Goal: Information Seeking & Learning: Learn about a topic

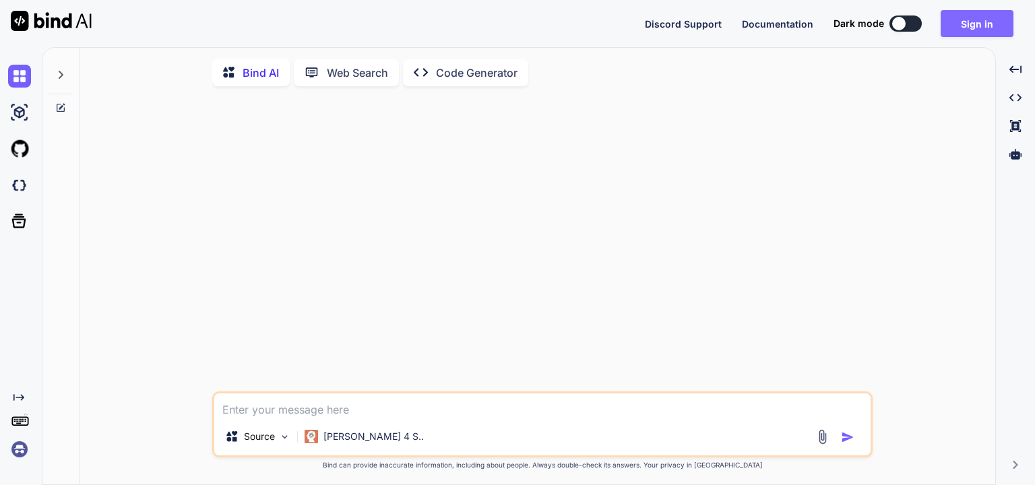
click at [971, 30] on button "Sign in" at bounding box center [976, 23] width 73 height 27
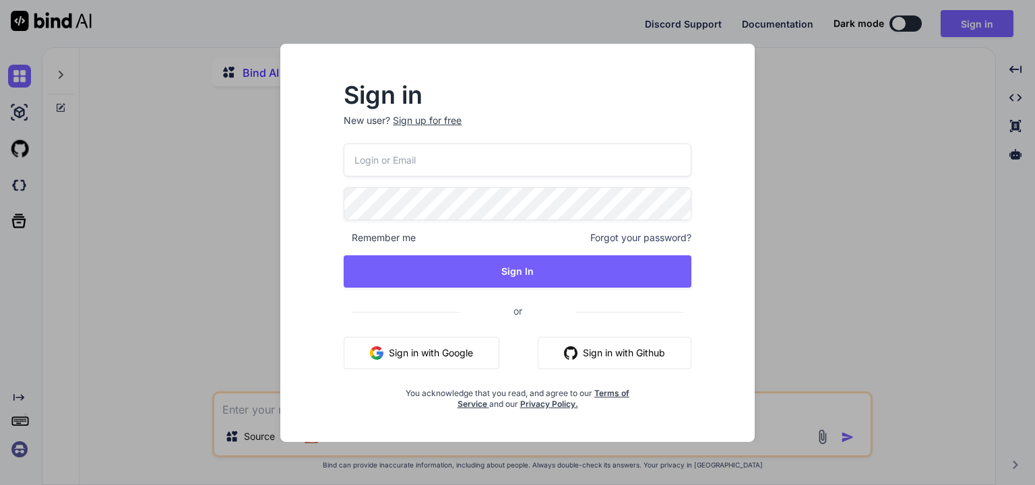
click at [419, 356] on button "Sign in with Google" at bounding box center [422, 353] width 156 height 32
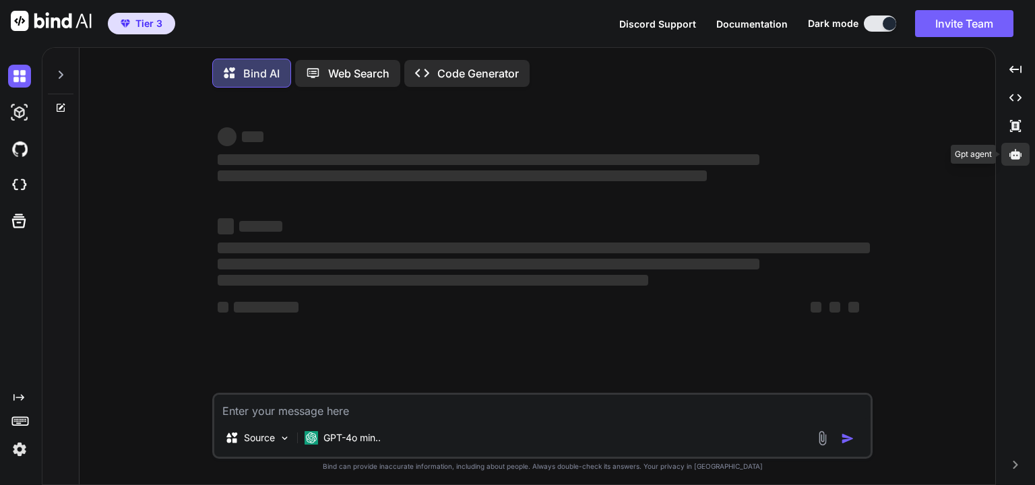
click at [1017, 153] on icon at bounding box center [1015, 154] width 12 height 10
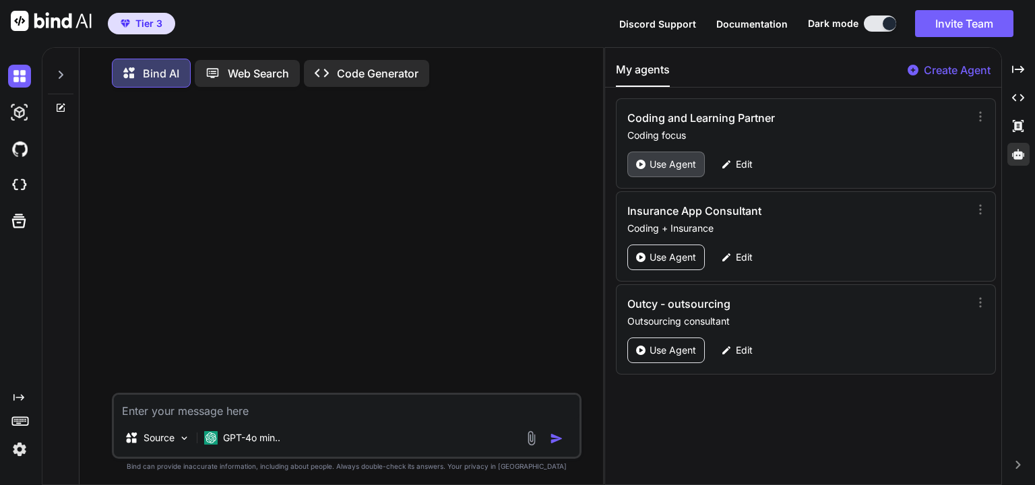
click at [667, 158] on p "Use Agent" at bounding box center [672, 164] width 46 height 13
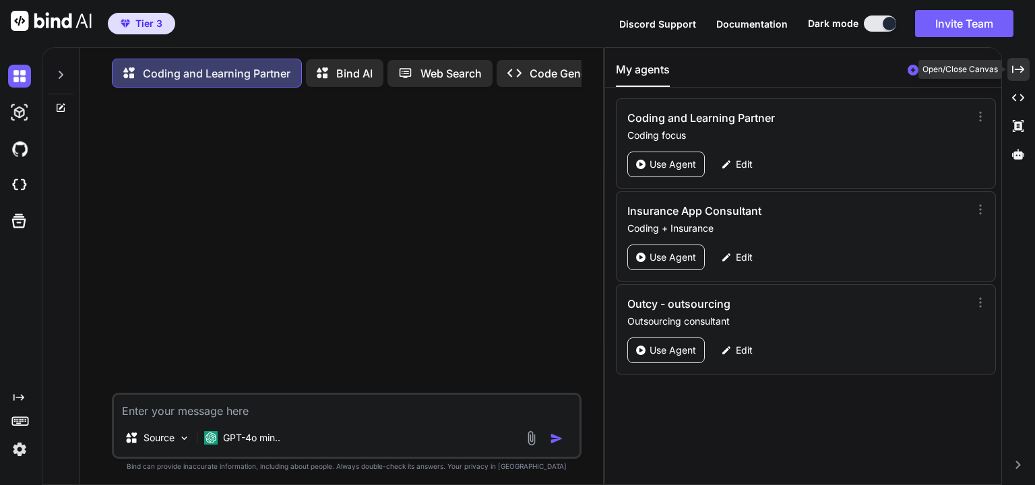
click at [1015, 71] on icon "Created with Pixso." at bounding box center [1018, 69] width 12 height 12
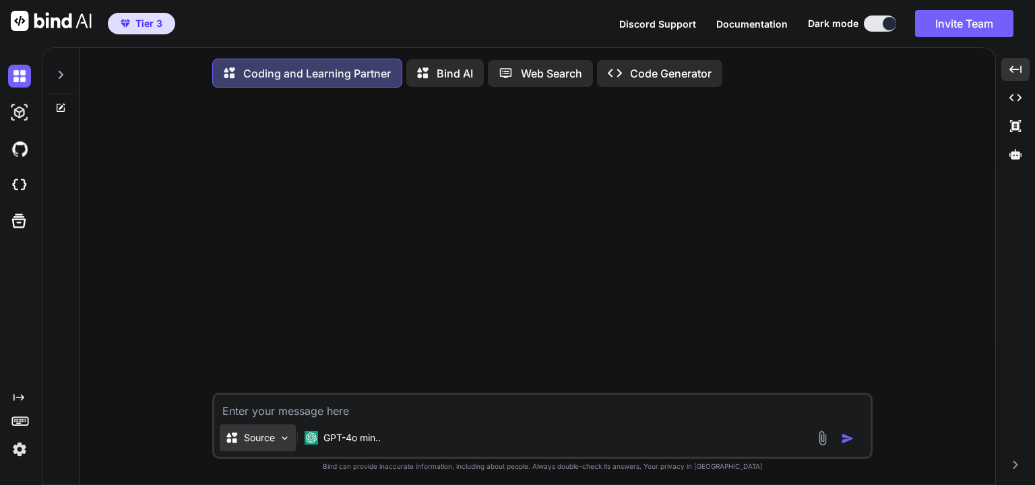
click at [285, 438] on img at bounding box center [284, 437] width 11 height 11
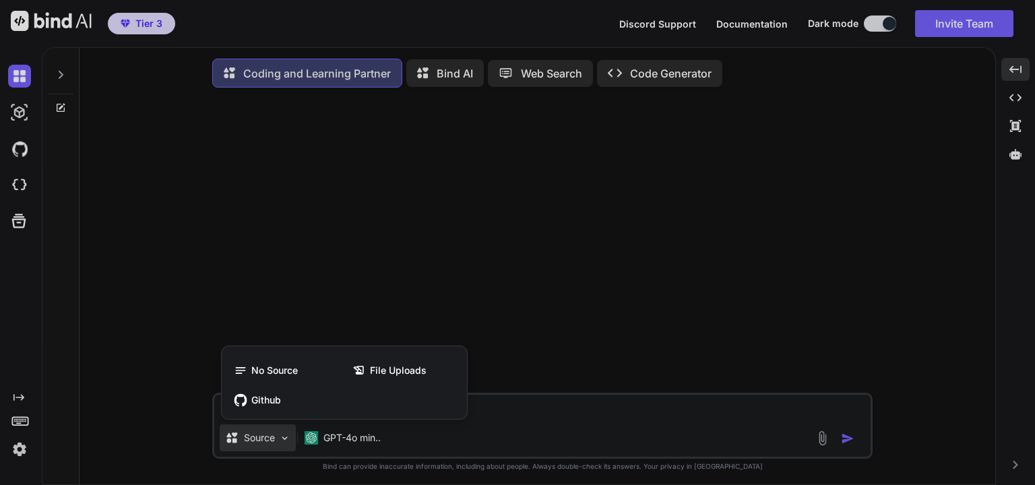
click at [516, 414] on div at bounding box center [517, 242] width 1035 height 485
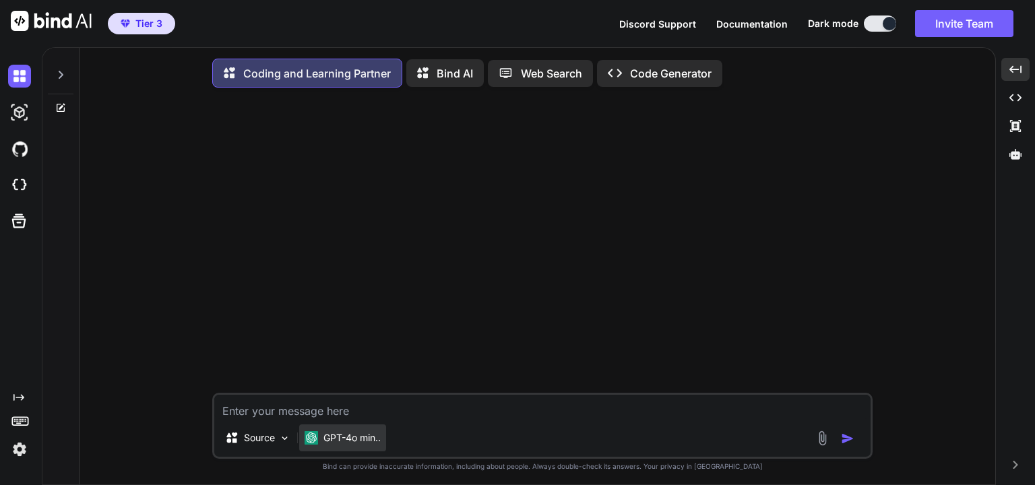
click at [337, 449] on div "GPT-4o min.." at bounding box center [342, 437] width 87 height 27
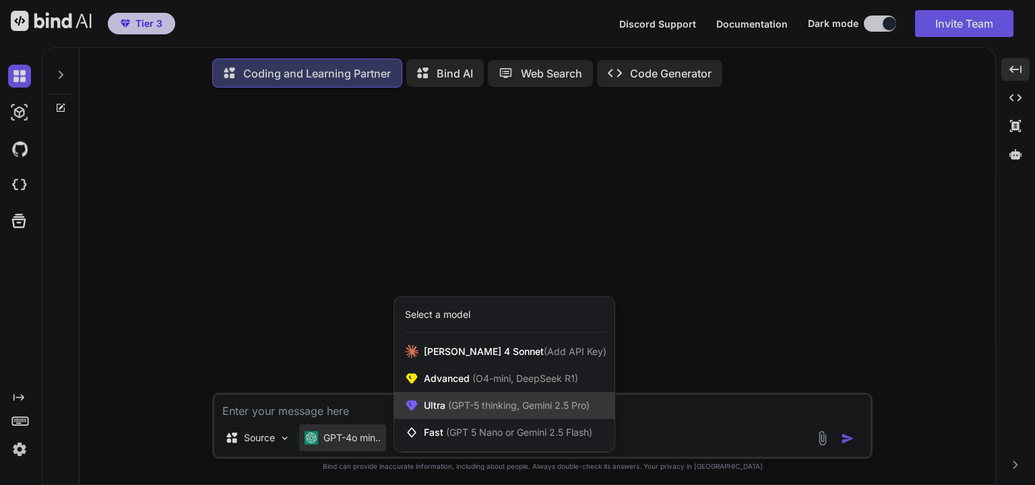
click at [503, 407] on span "(GPT-5 thinking, Gemini 2.5 Pro)" at bounding box center [517, 404] width 144 height 11
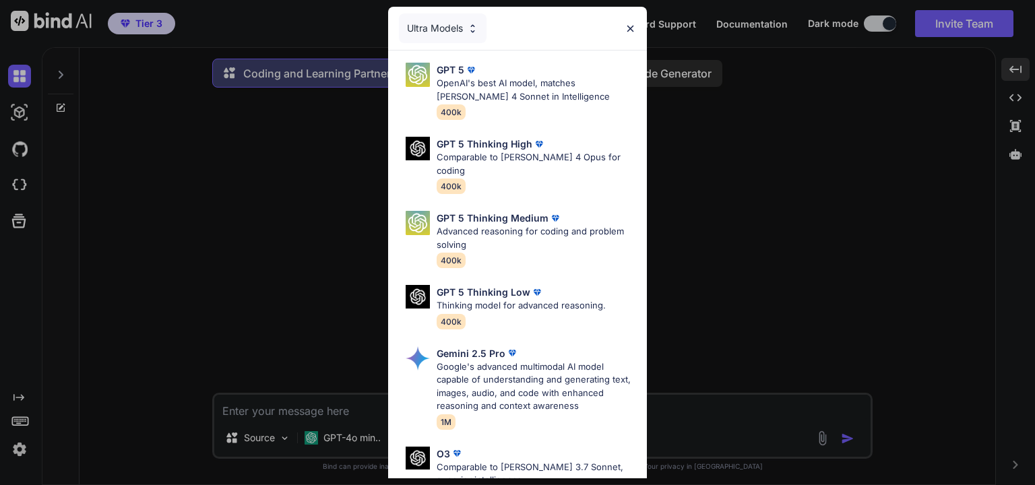
click at [458, 35] on div "Ultra Models" at bounding box center [443, 28] width 88 height 30
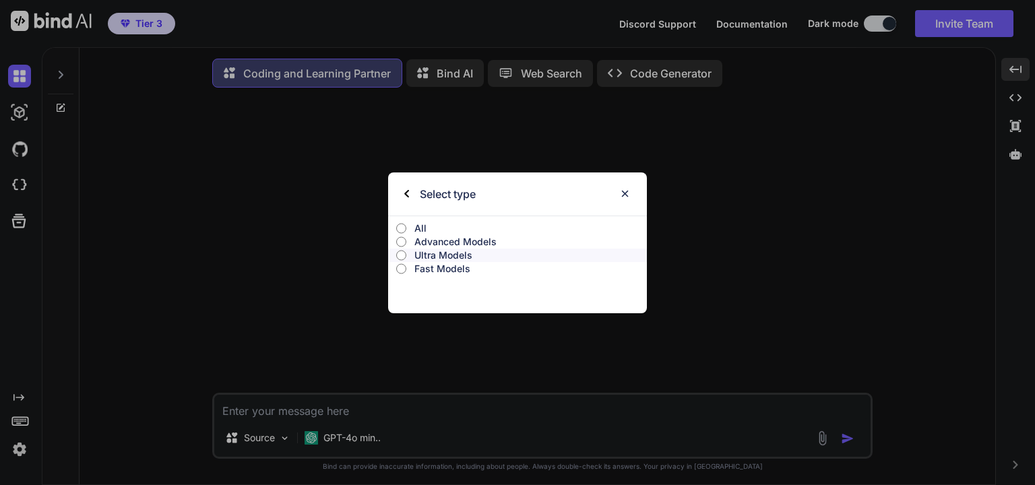
click at [475, 240] on p "Advanced Models" at bounding box center [530, 241] width 232 height 13
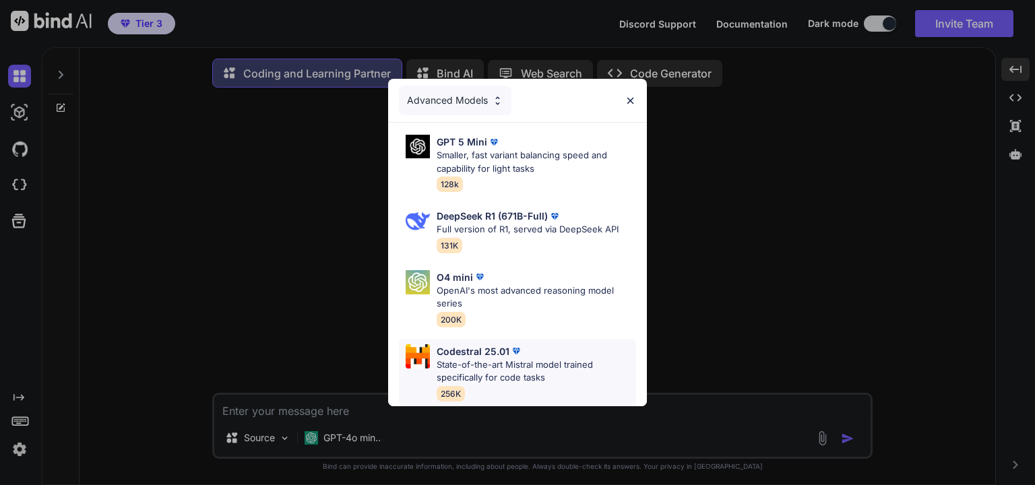
click at [520, 372] on p "State-of-the-art Mistral model trained specifically for code tasks" at bounding box center [535, 371] width 199 height 26
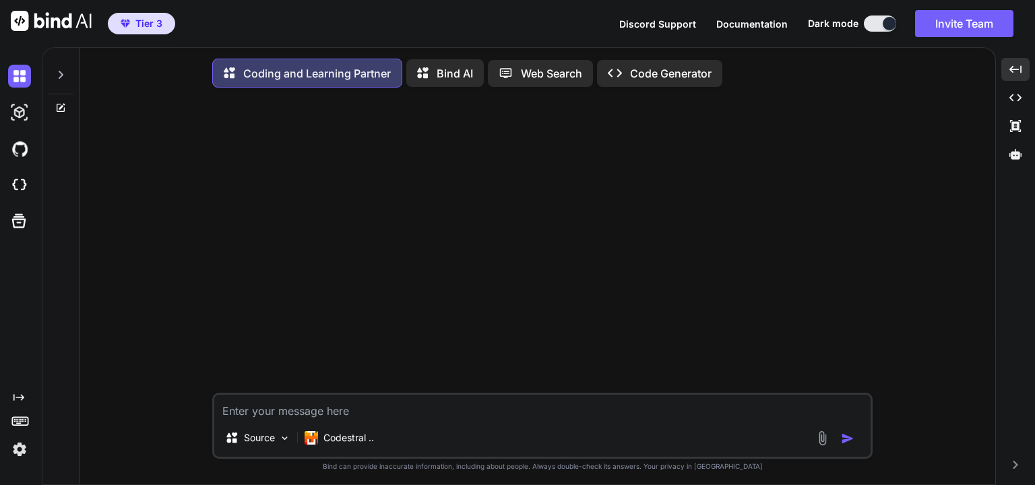
click at [375, 417] on textarea at bounding box center [542, 407] width 656 height 24
paste textarea "lore ip do sita conse a elit seddoeius t incidi ut labor etdolo. mag aliqua_ENI…"
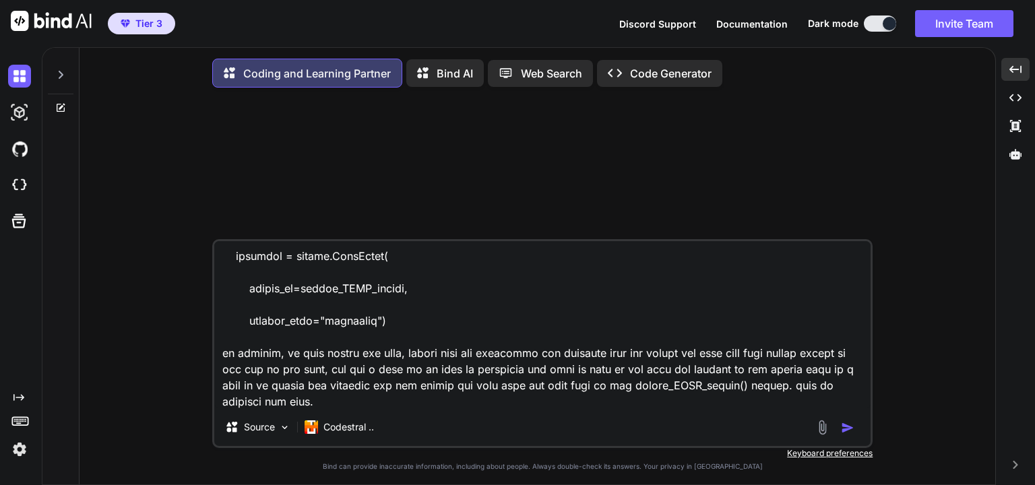
type textarea "lore ip do sita conse a elit seddoeius t incidi ut labor etdolo. mag aliqua_ENI…"
click at [847, 430] on img "button" at bounding box center [847, 427] width 13 height 13
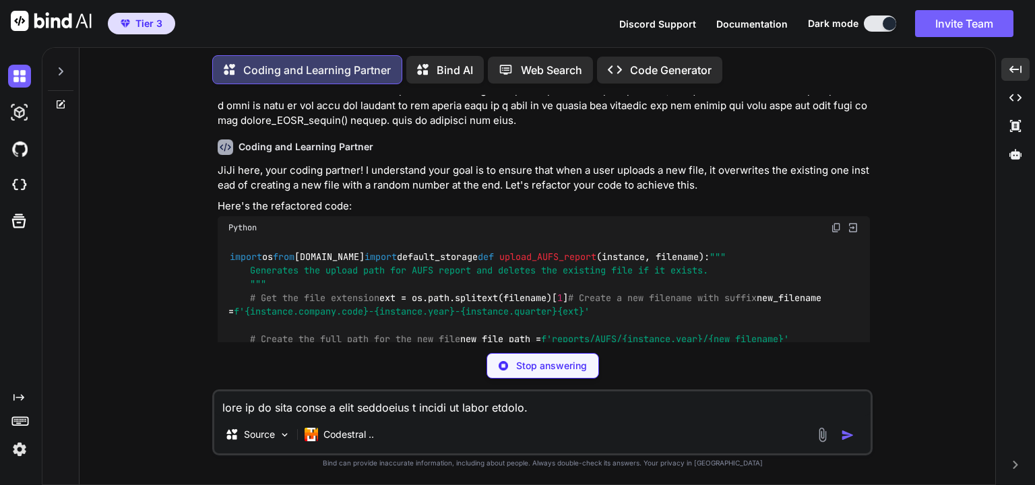
scroll to position [194, 0]
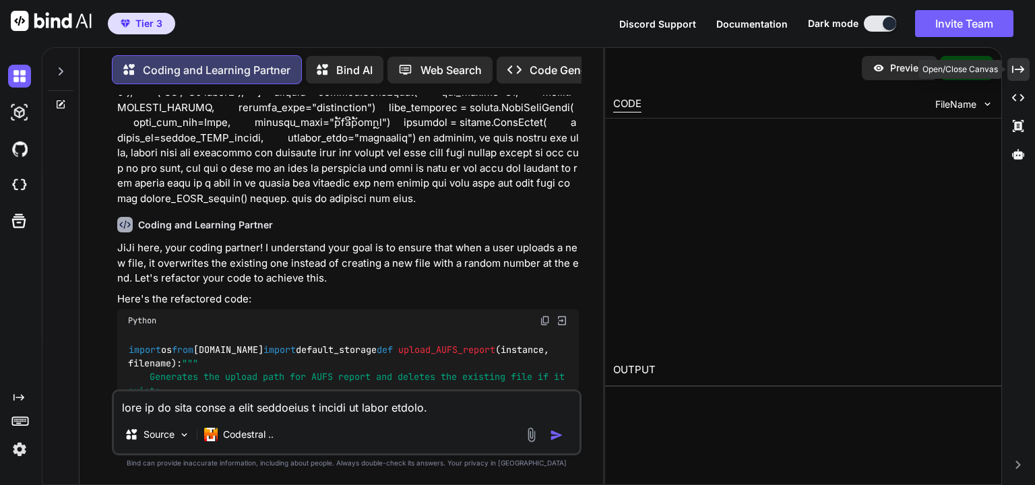
click at [1014, 64] on icon "Created with Pixso." at bounding box center [1018, 69] width 12 height 12
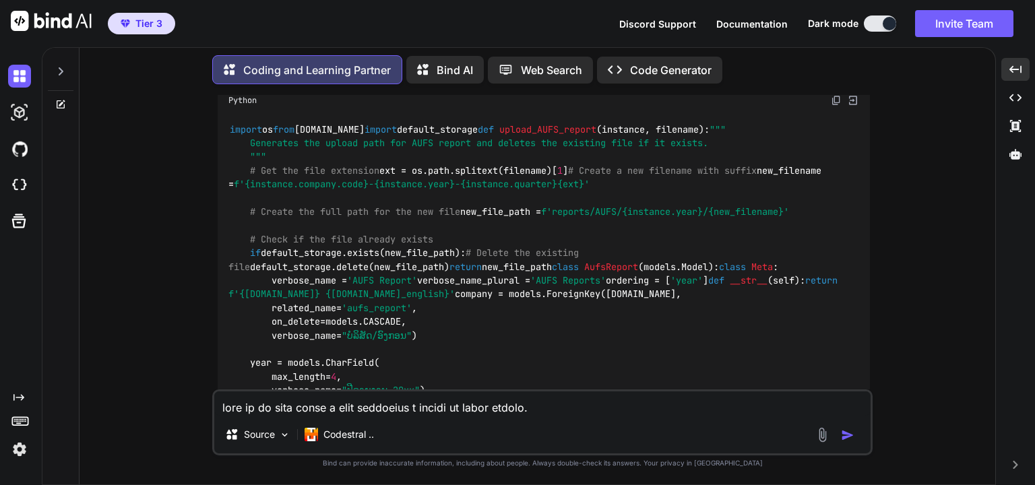
scroll to position [259, 0]
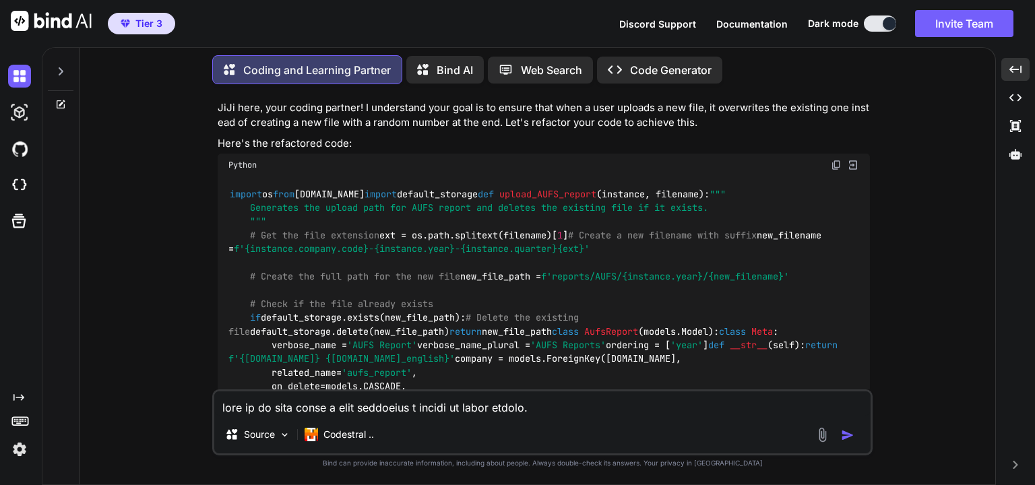
click at [533, 224] on div "import os from [DOMAIN_NAME] import default_storage def upload_AUFS_report ( in…" at bounding box center [544, 461] width 652 height 571
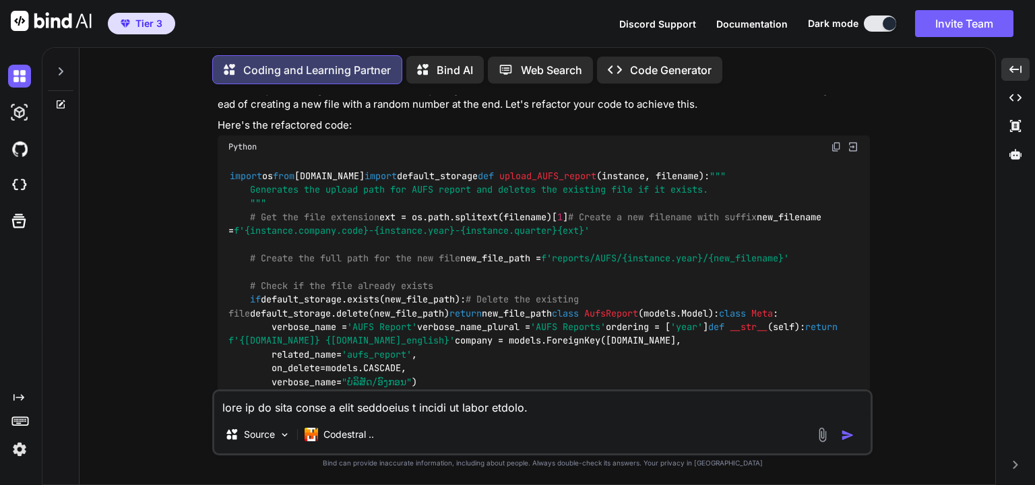
scroll to position [257, 0]
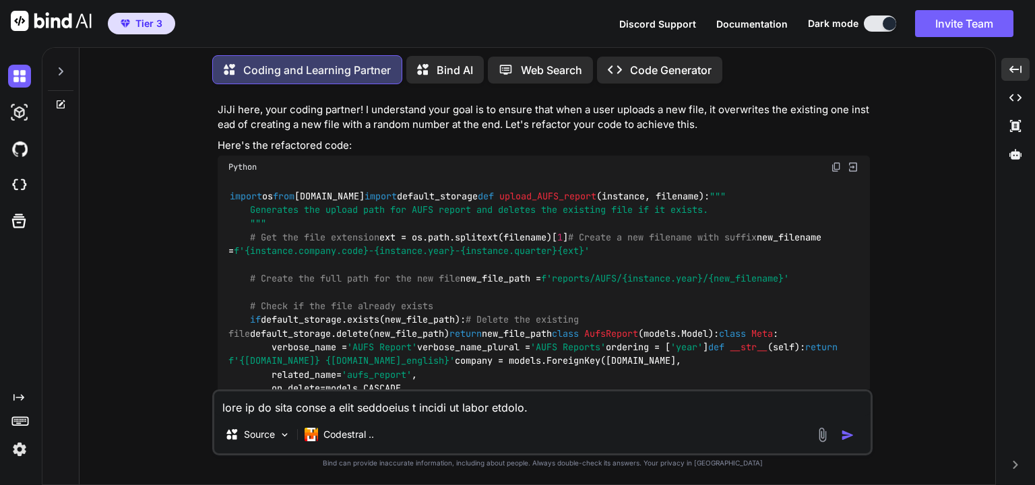
drag, startPoint x: 525, startPoint y: 212, endPoint x: 227, endPoint y: 212, distance: 297.7
click at [227, 212] on div "import os from [DOMAIN_NAME] import default_storage def upload_AUFS_report ( in…" at bounding box center [544, 464] width 652 height 571
copy code "from [DOMAIN_NAME] import default_storage"
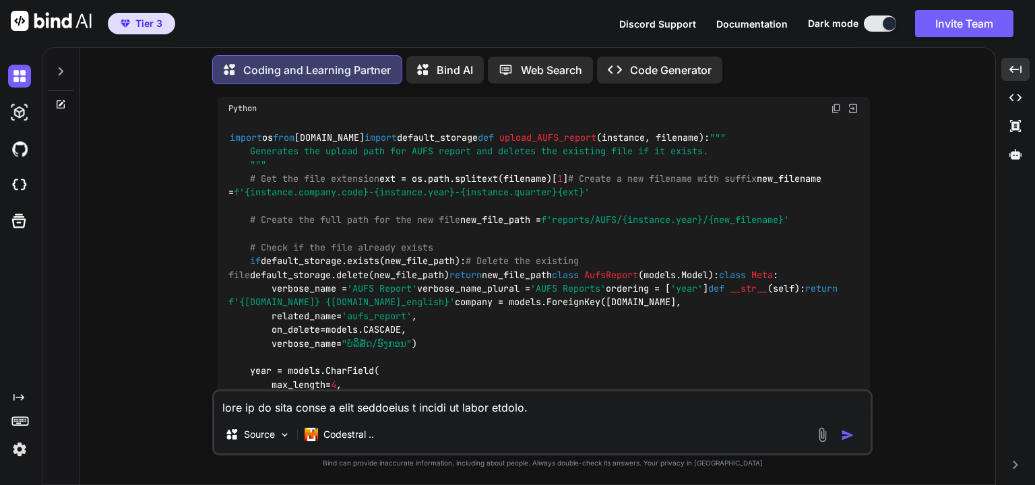
scroll to position [321, 0]
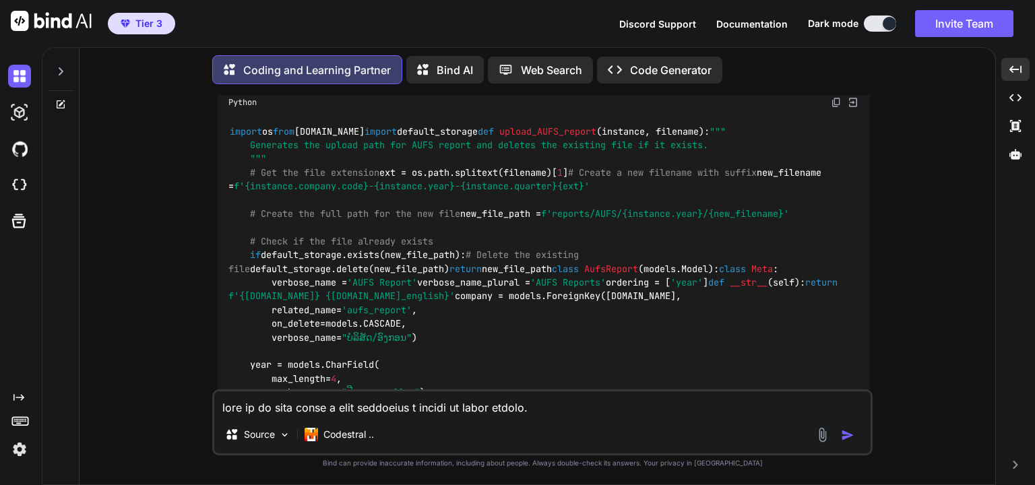
click at [452, 288] on div "import os from [DOMAIN_NAME] import default_storage def upload_AUFS_report ( in…" at bounding box center [544, 399] width 652 height 571
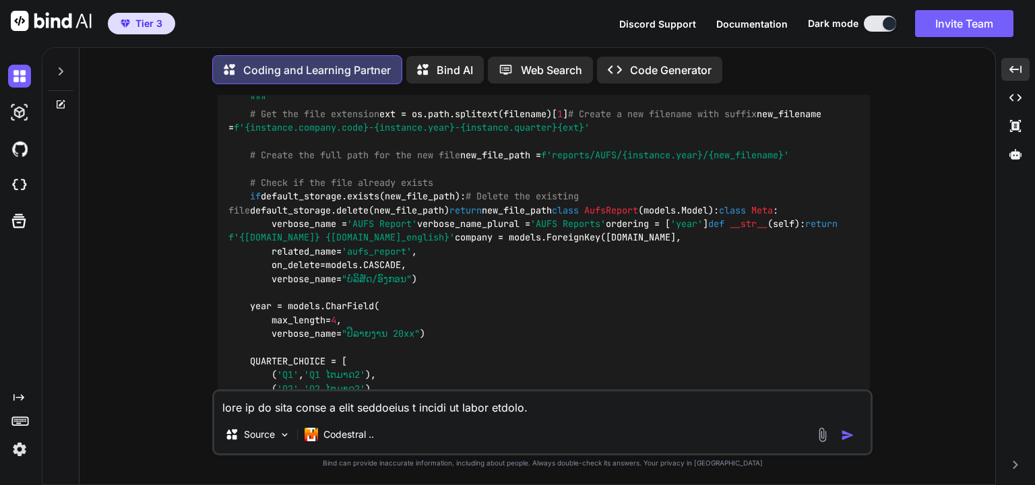
scroll to position [386, 0]
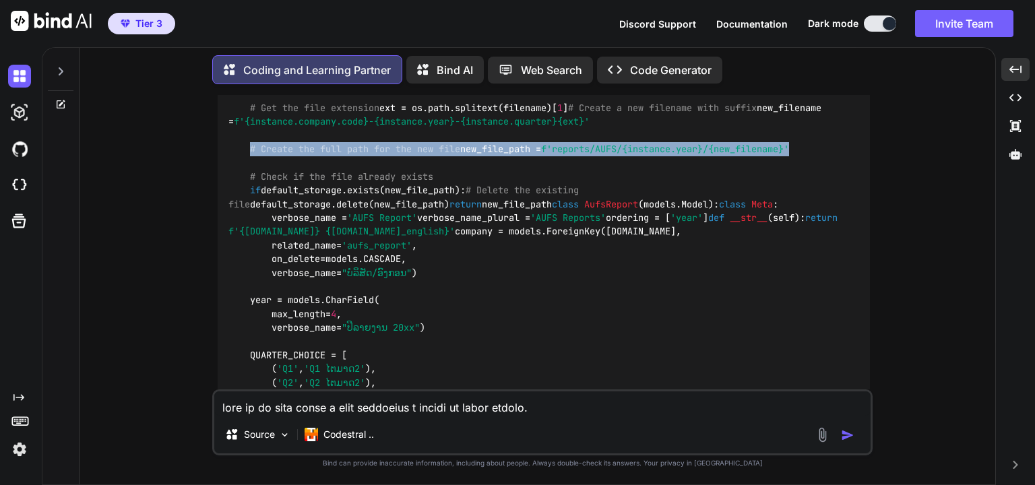
drag, startPoint x: 251, startPoint y: 245, endPoint x: 594, endPoint y: 257, distance: 343.8
click at [594, 257] on div "import os from [DOMAIN_NAME] import default_storage def upload_AUFS_report ( in…" at bounding box center [544, 334] width 652 height 571
copy code "# Create the full path for the new file new_file_path = f'reports/AUFS/ {instan…"
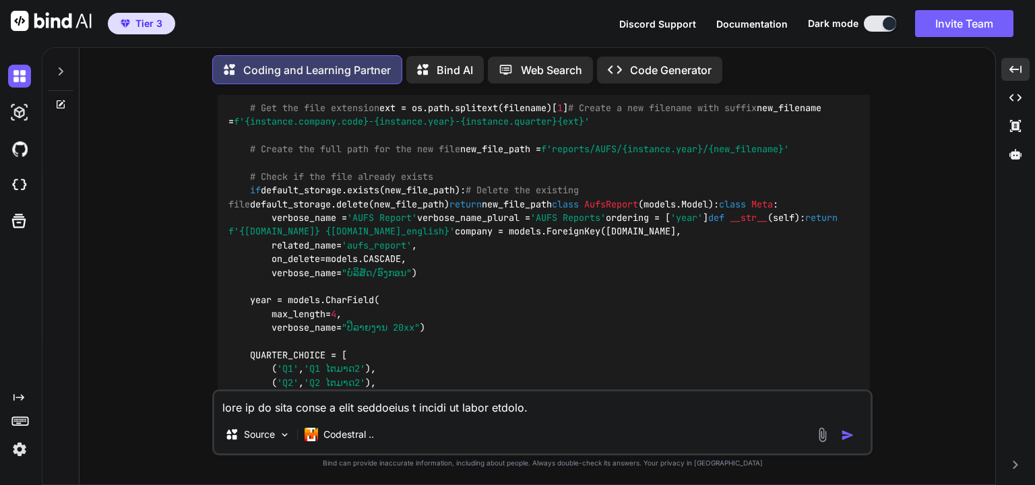
click at [368, 334] on div "import os from [DOMAIN_NAME] import default_storage def upload_AUFS_report ( in…" at bounding box center [544, 334] width 652 height 571
drag, startPoint x: 362, startPoint y: 353, endPoint x: 252, endPoint y: 290, distance: 127.0
click at [252, 290] on div "import os from [DOMAIN_NAME] import default_storage def upload_AUFS_report ( in…" at bounding box center [544, 334] width 652 height 571
copy code "# Check if the file already exists if default_storage.exists(new_file_path): # …"
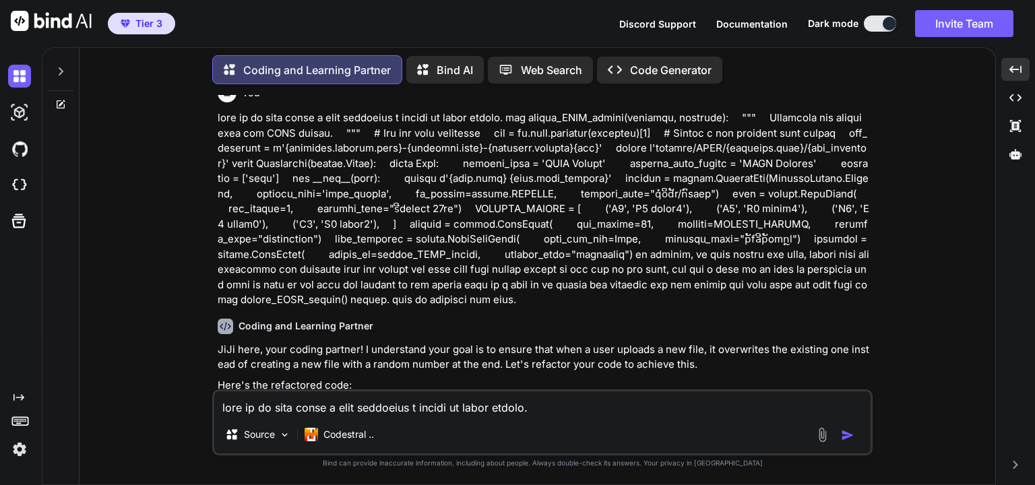
scroll to position [0, 0]
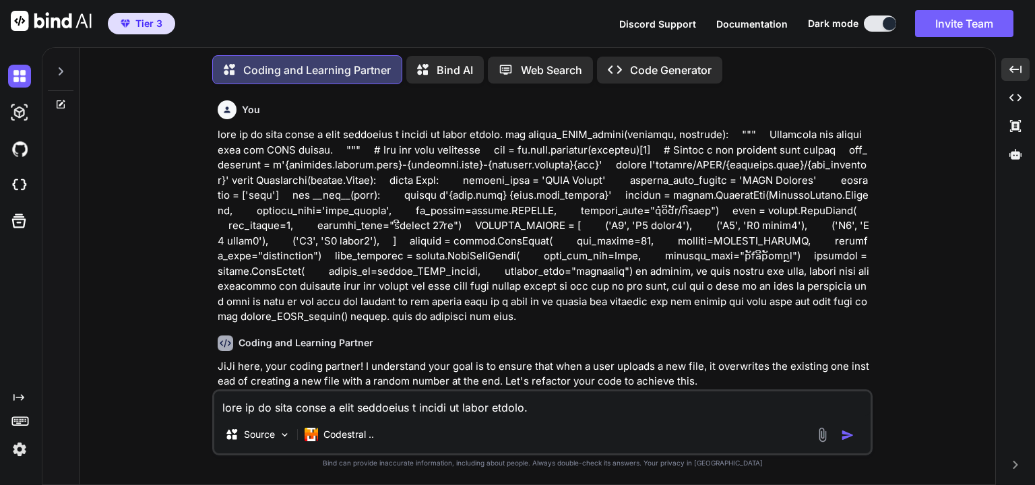
click at [537, 234] on p at bounding box center [544, 225] width 652 height 197
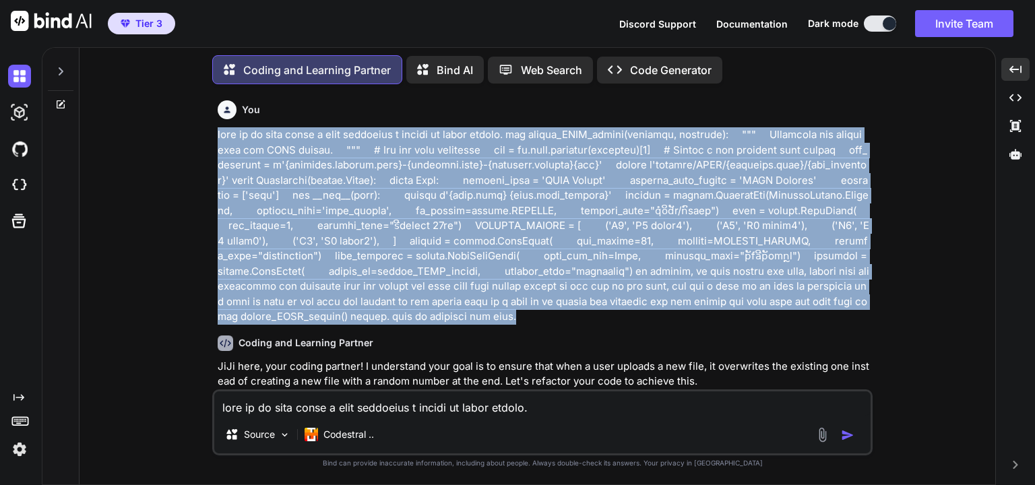
drag, startPoint x: 663, startPoint y: 321, endPoint x: 214, endPoint y: 131, distance: 487.5
click at [214, 131] on div "You Coding and Learning Partner JiJi here, your coding partner! I understand yo…" at bounding box center [542, 289] width 660 height 389
copy p "lore ip do sita conse a elit seddoeius t incidi ut labor etdolo. mag aliqua_ENI…"
click at [449, 315] on p at bounding box center [544, 225] width 652 height 197
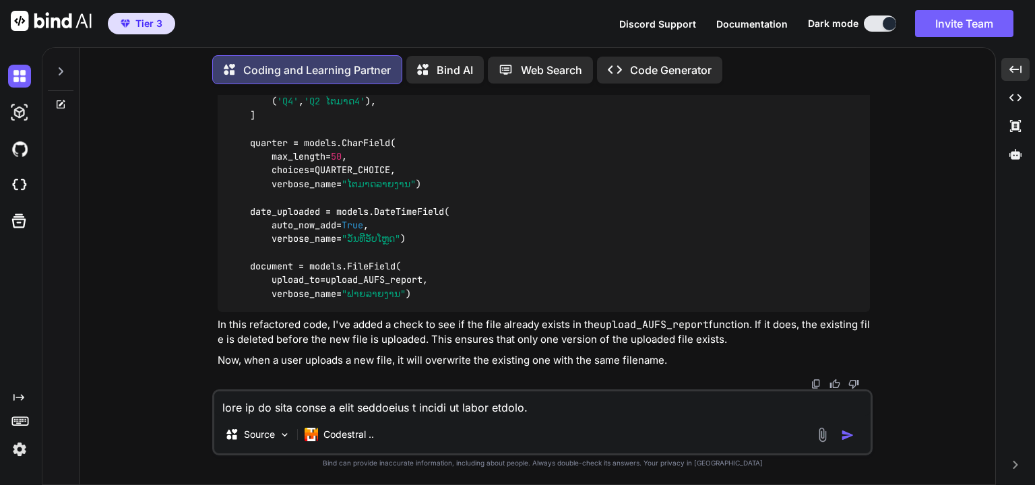
scroll to position [968, 0]
click at [280, 430] on img at bounding box center [284, 434] width 11 height 11
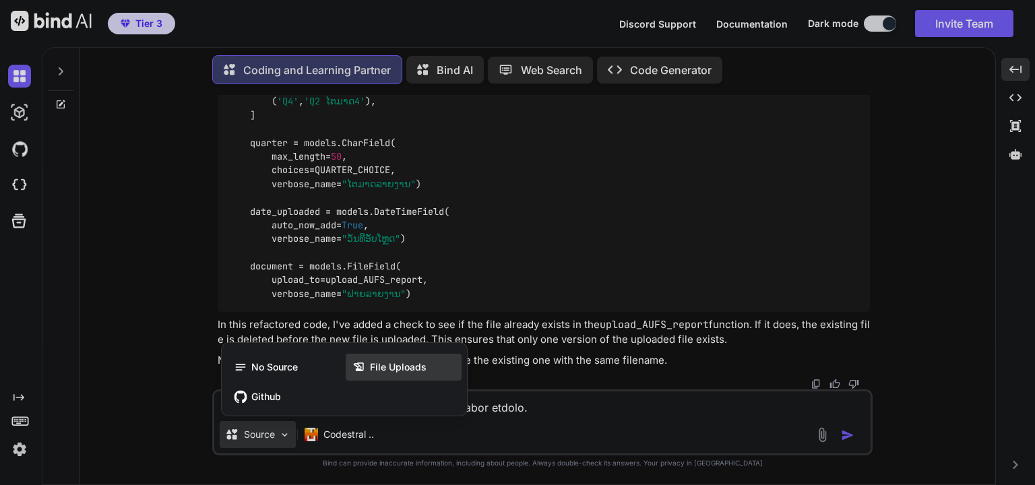
click at [395, 375] on div "File Uploads" at bounding box center [404, 367] width 116 height 27
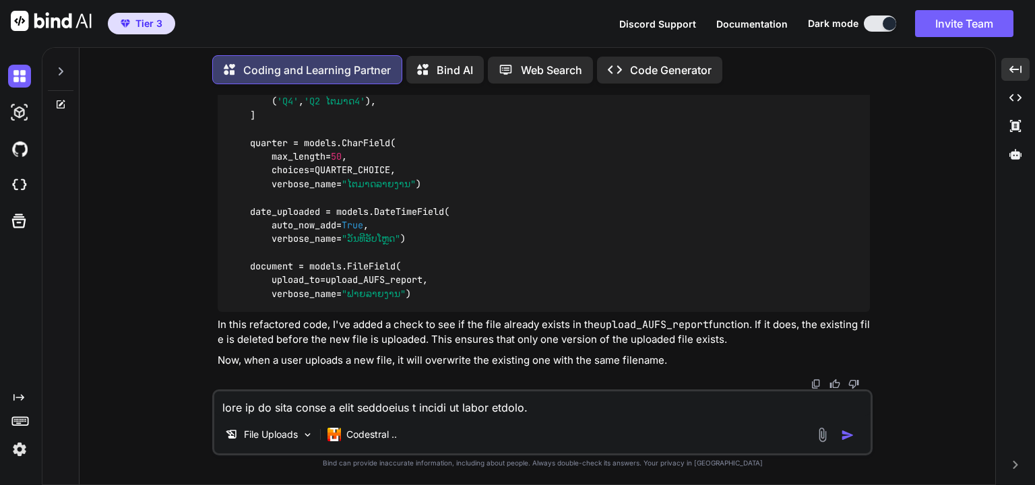
click at [822, 436] on img at bounding box center [821, 434] width 15 height 15
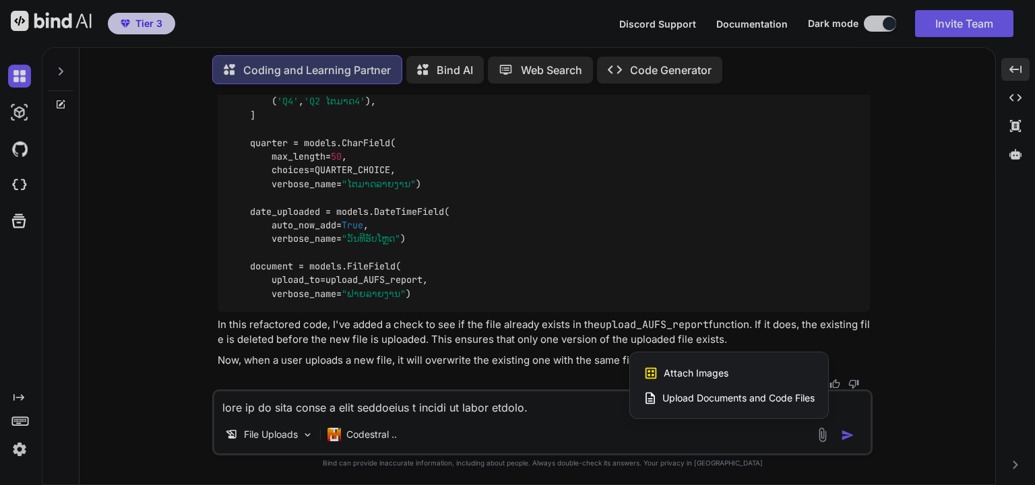
click at [697, 399] on span "Upload Documents and Code Files" at bounding box center [738, 397] width 152 height 13
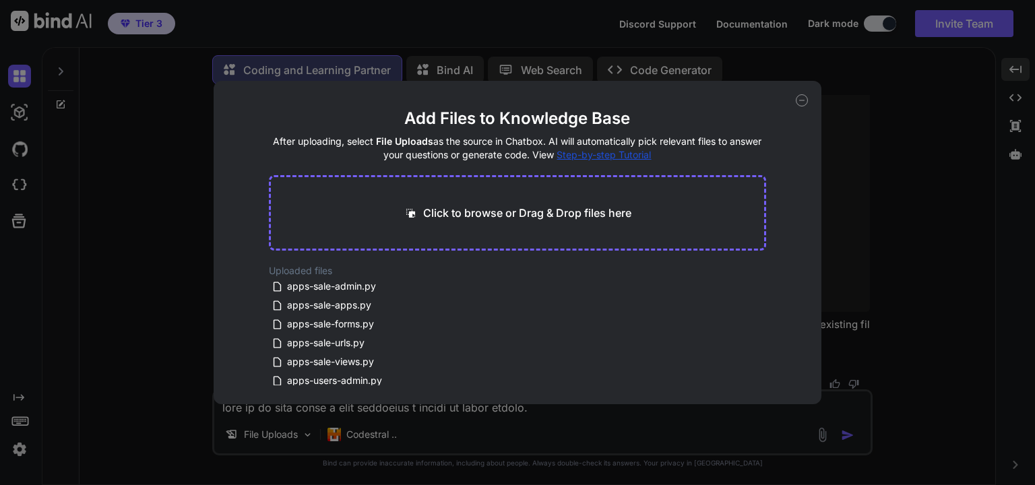
scroll to position [1078, 0]
click at [514, 218] on p "Click to browse or Drag & Drop files here" at bounding box center [527, 213] width 208 height 16
type input "C:\fakepath\cpserver.py"
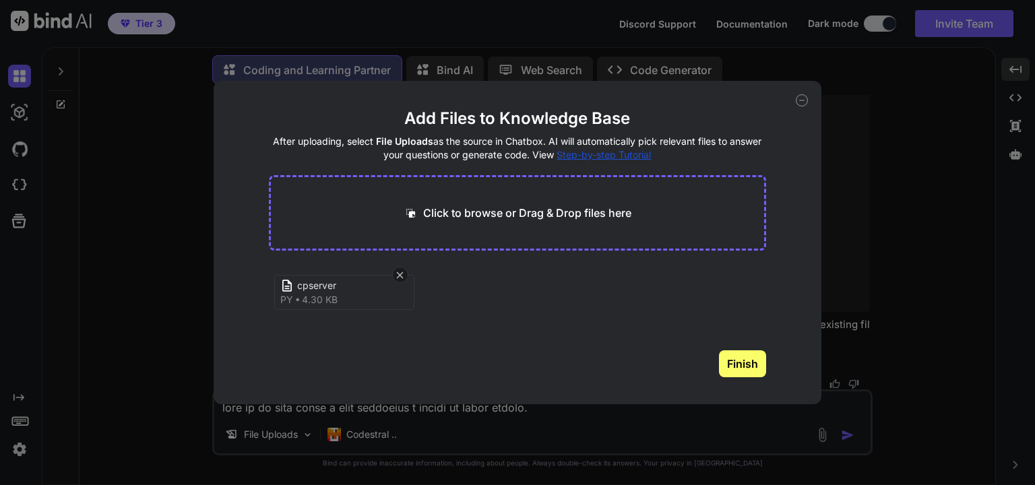
click at [738, 366] on button "Finish" at bounding box center [742, 363] width 47 height 27
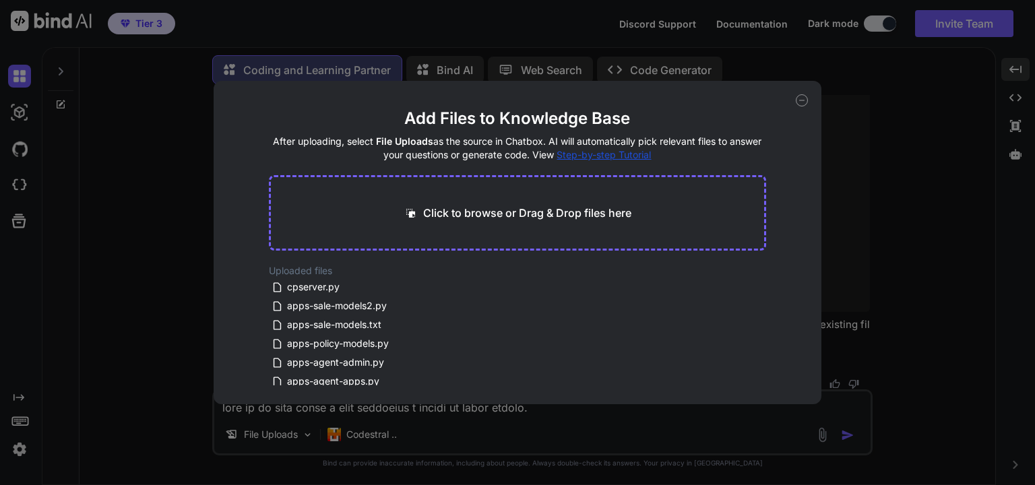
click at [803, 102] on icon at bounding box center [802, 100] width 12 height 12
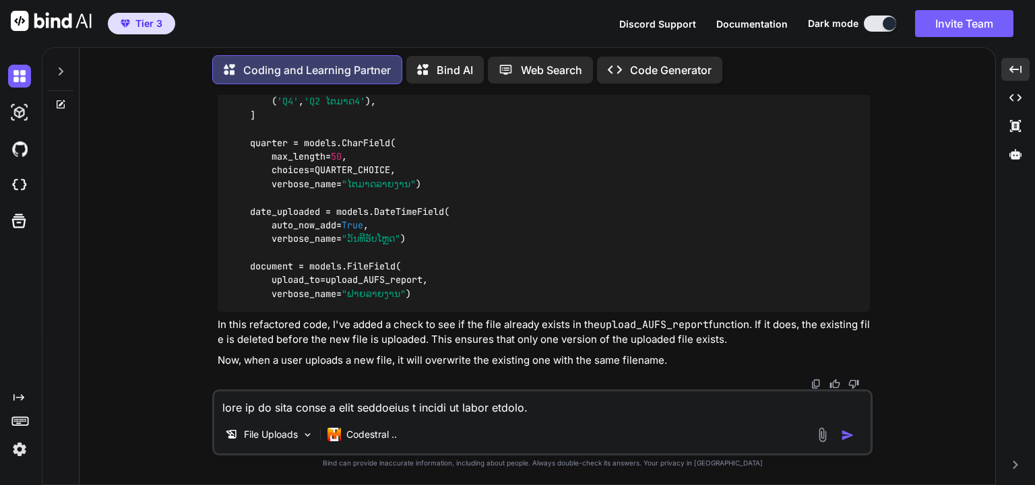
click at [376, 412] on textarea at bounding box center [542, 403] width 656 height 24
click at [395, 432] on p "Codestral .." at bounding box center [371, 434] width 51 height 13
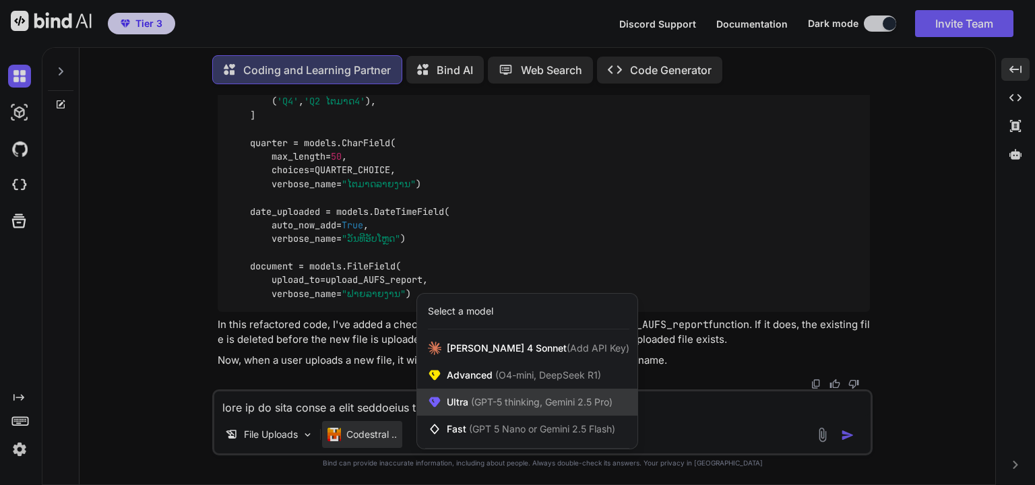
click at [512, 398] on span "(GPT-5 thinking, Gemini 2.5 Pro)" at bounding box center [540, 401] width 144 height 11
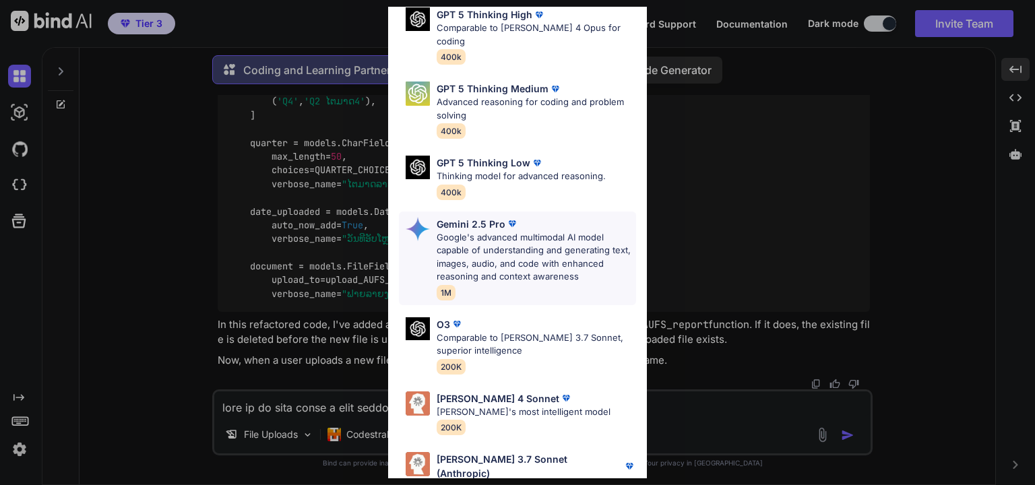
scroll to position [146, 0]
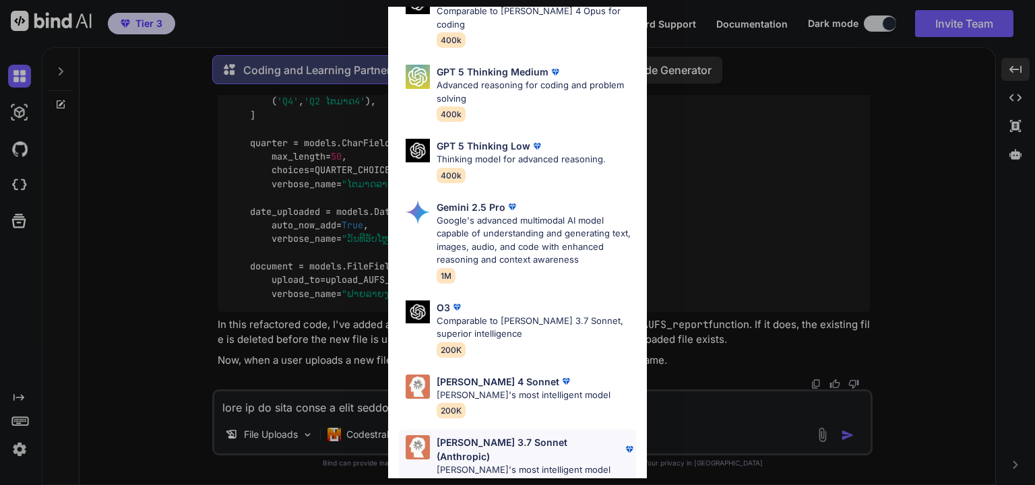
click at [513, 435] on p "[PERSON_NAME] 3.7 Sonnet (Anthropic)" at bounding box center [529, 449] width 186 height 28
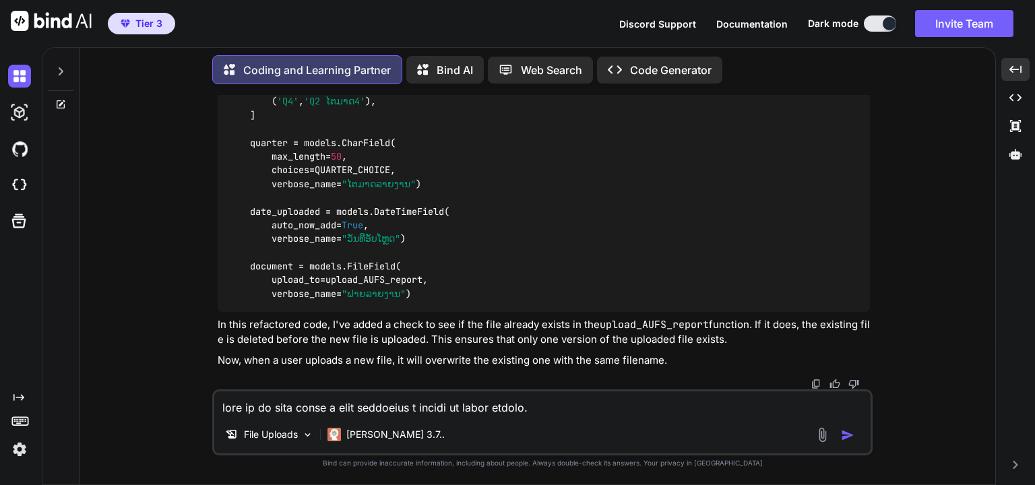
click at [414, 409] on textarea at bounding box center [542, 403] width 656 height 24
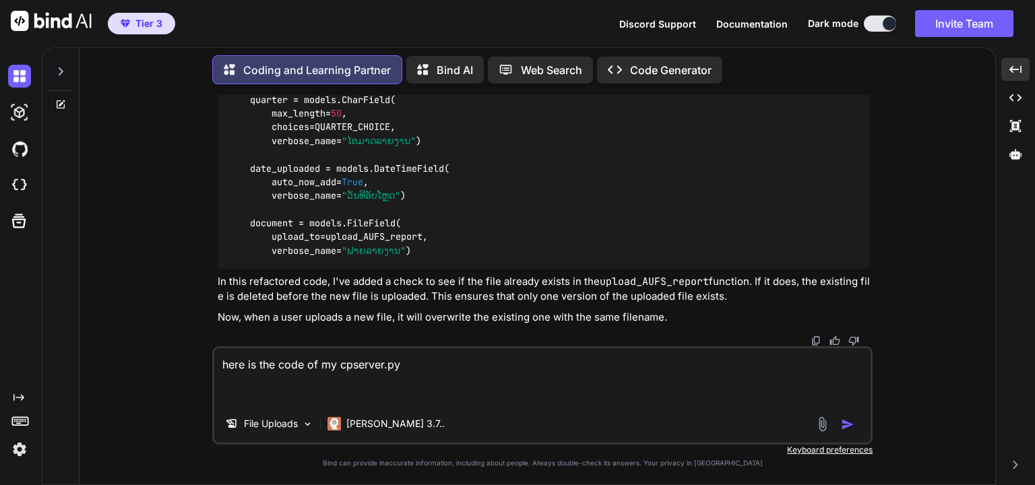
paste textarea "import os import ssl import logging from pathlib import Path import cherrypy im…"
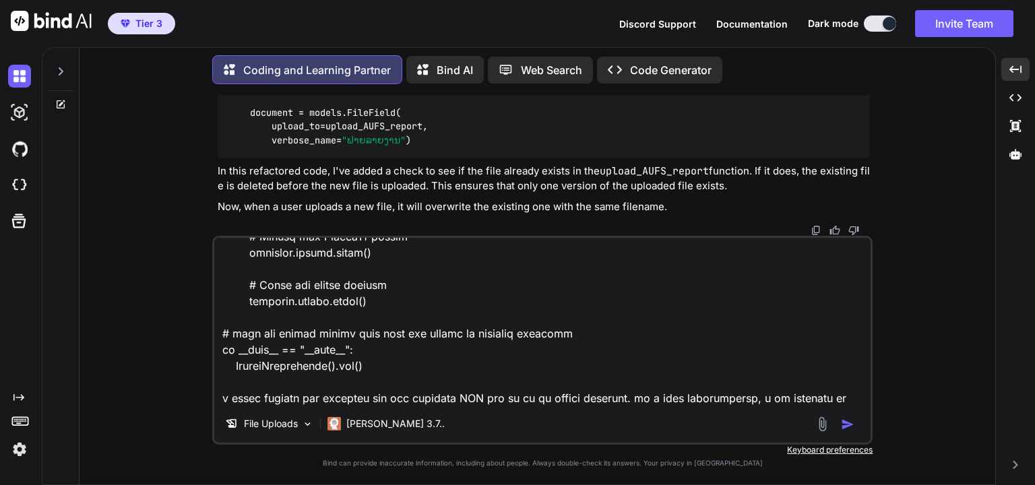
scroll to position [1165, 0]
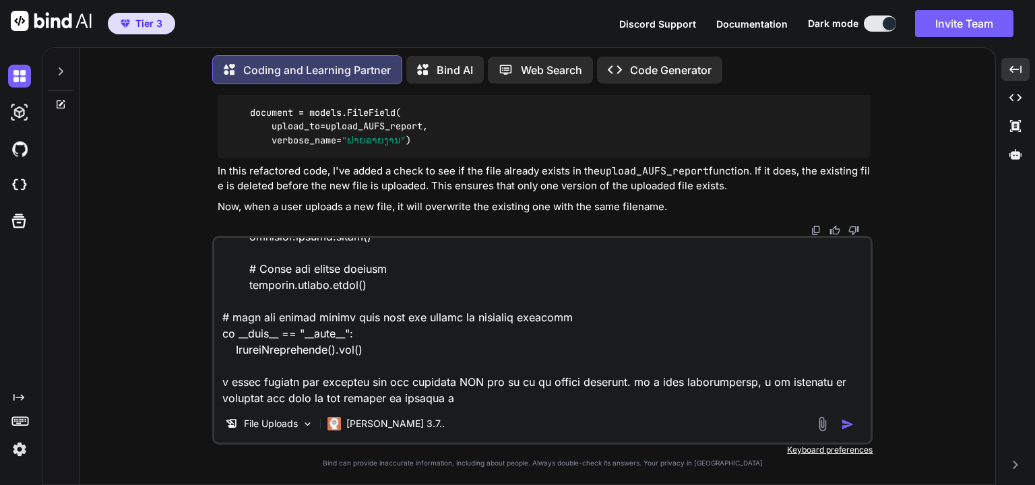
click at [478, 398] on textarea at bounding box center [542, 321] width 656 height 167
drag, startPoint x: 507, startPoint y: 399, endPoint x: 314, endPoint y: 321, distance: 208.1
click at [314, 321] on textarea at bounding box center [542, 321] width 656 height 167
type textarea "here is the code of my cpserver.py import os import ssl import logging from pat…"
click at [846, 428] on img "button" at bounding box center [847, 424] width 13 height 13
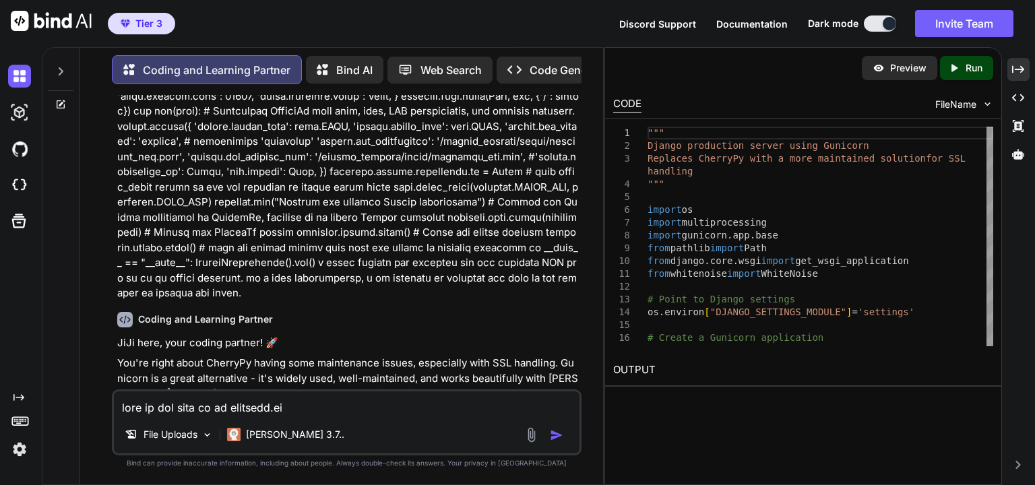
scroll to position [1592, 0]
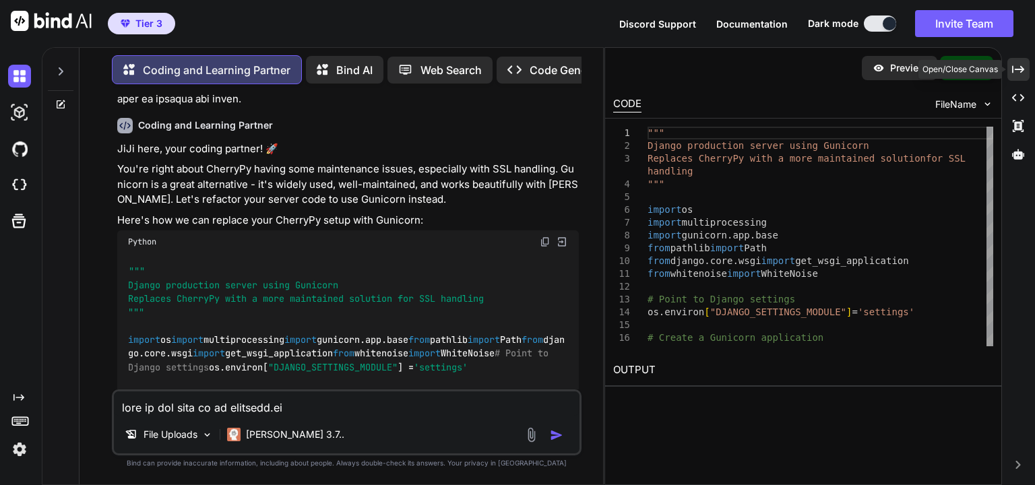
click at [1017, 67] on icon "Created with Pixso." at bounding box center [1018, 69] width 12 height 12
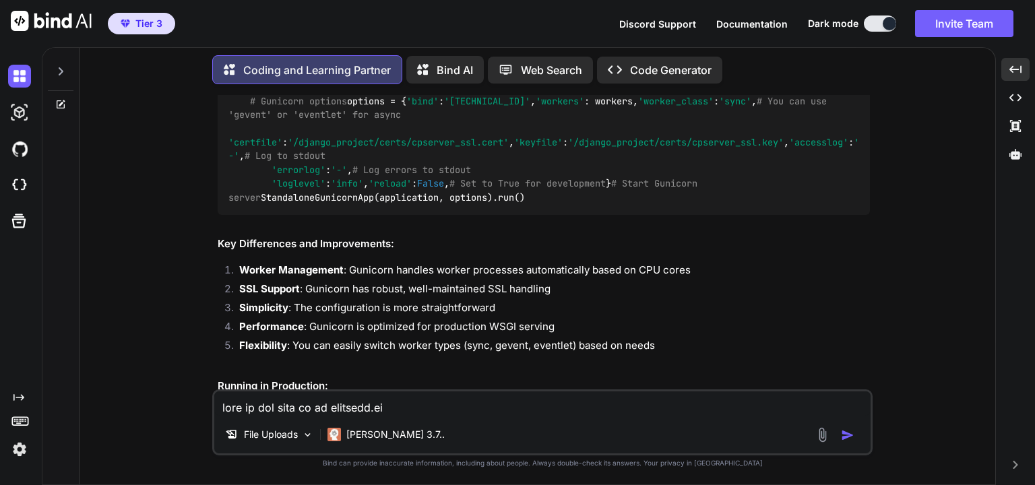
scroll to position [1683, 0]
click at [313, 172] on div """" Django production server using Gunicorn Replaces CherryPy with a more maint…" at bounding box center [544, 27] width 652 height 379
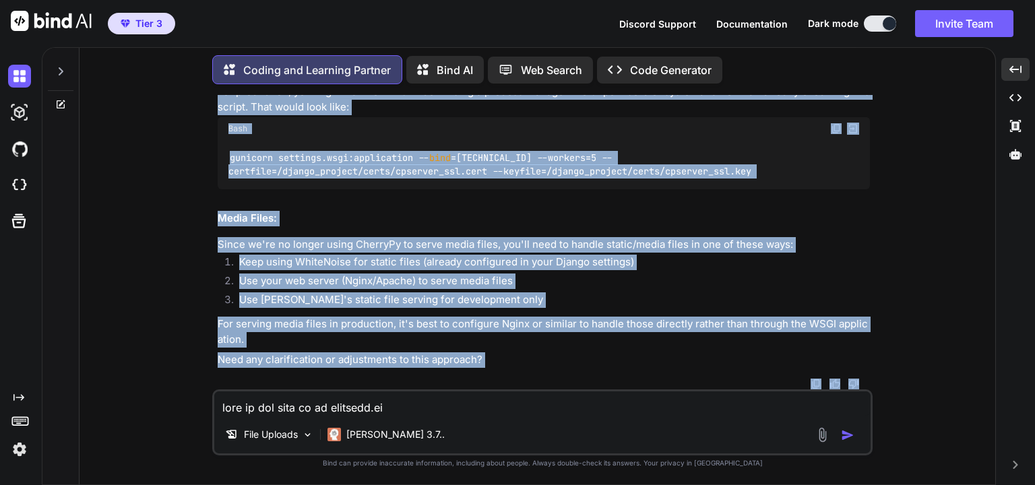
scroll to position [2304, 0]
drag, startPoint x: 229, startPoint y: 199, endPoint x: 536, endPoint y: 292, distance: 320.9
copy code "import os import multiprocessing import gunicorn.app.base from pathlib import P…"
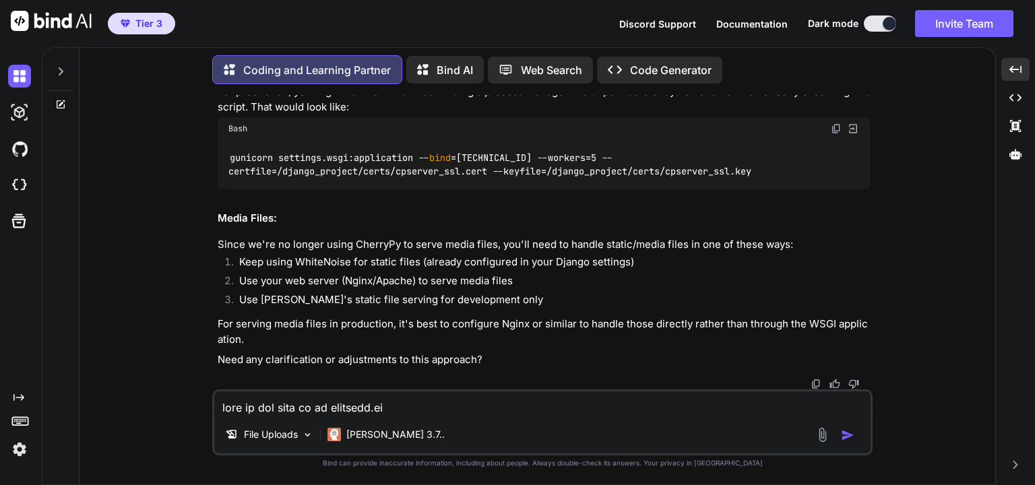
scroll to position [2627, 0]
click at [391, 410] on textarea at bounding box center [542, 403] width 656 height 24
type textarea "s"
click at [668, 404] on textarea "incase i am using the script instead of process manager, i will change from" at bounding box center [542, 403] width 656 height 24
paste textarea "python3 cpserver.py"
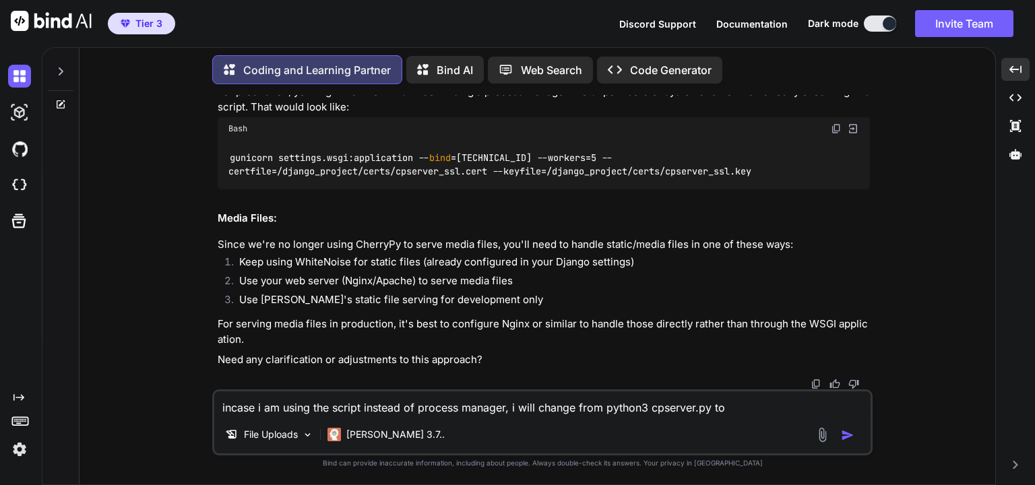
paste textarea "python3 cpserver.py"
type textarea "incase i am using the script instead of process manager, i will change from pyt…"
click at [846, 436] on img "button" at bounding box center [847, 434] width 13 height 13
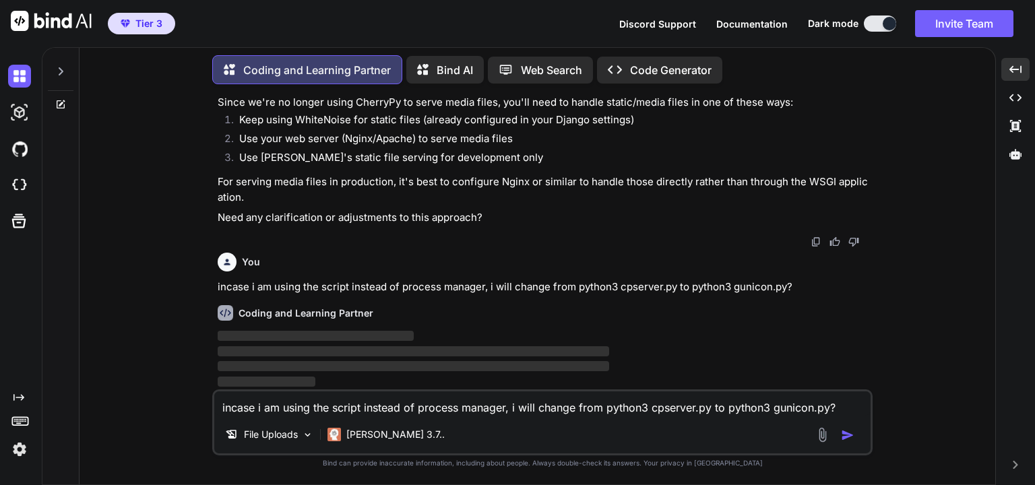
scroll to position [2859, 0]
click at [407, 302] on div "Coding and Learning Partner ‌ ‌ ‌ ‌" at bounding box center [544, 341] width 652 height 95
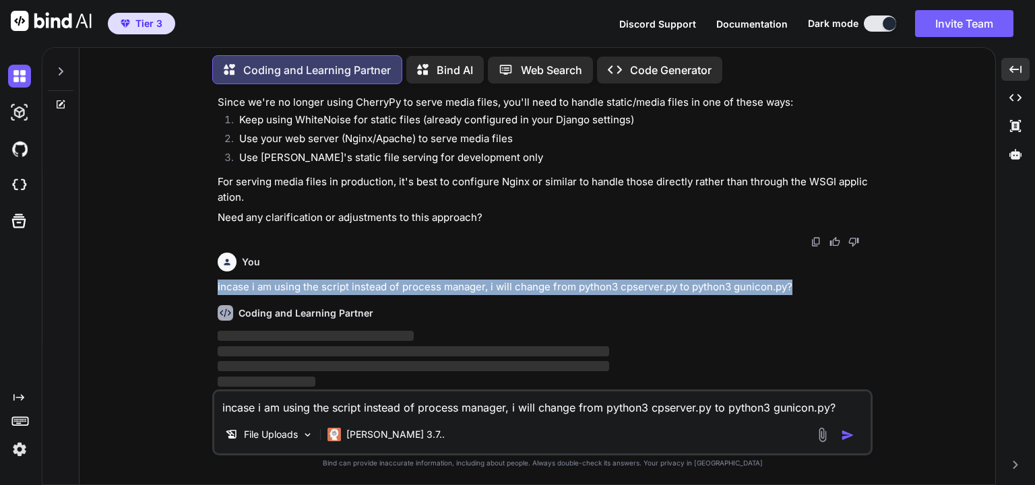
drag, startPoint x: 800, startPoint y: 290, endPoint x: 216, endPoint y: 292, distance: 584.0
click at [216, 292] on div "You Coding and Learning Partner JiJi here, your coding partner! I understand yo…" at bounding box center [543, 242] width 657 height 294
copy p "incase i am using the script instead of process manager, i will change from pyt…"
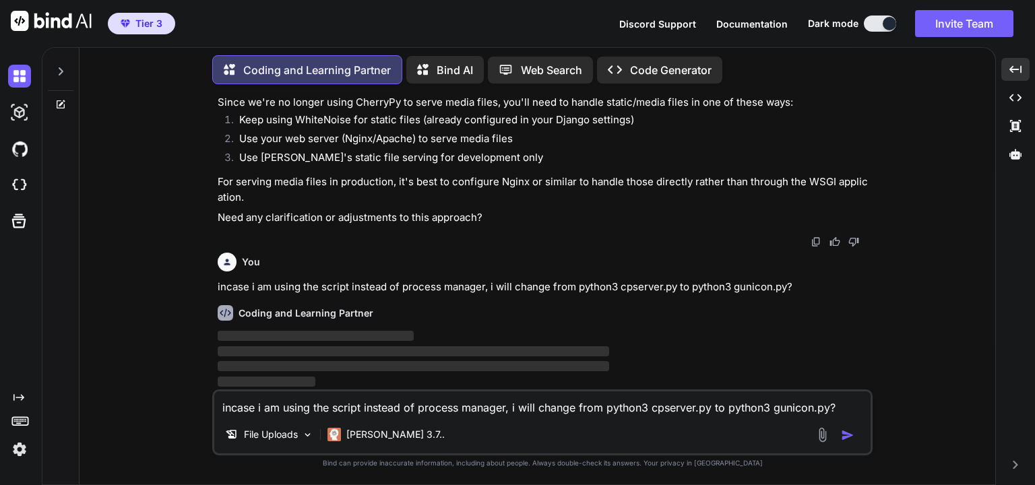
click at [353, 410] on textarea "incase i am using the script instead of process manager, i will change from pyt…" at bounding box center [542, 403] width 656 height 24
click at [16, 449] on img at bounding box center [19, 449] width 23 height 23
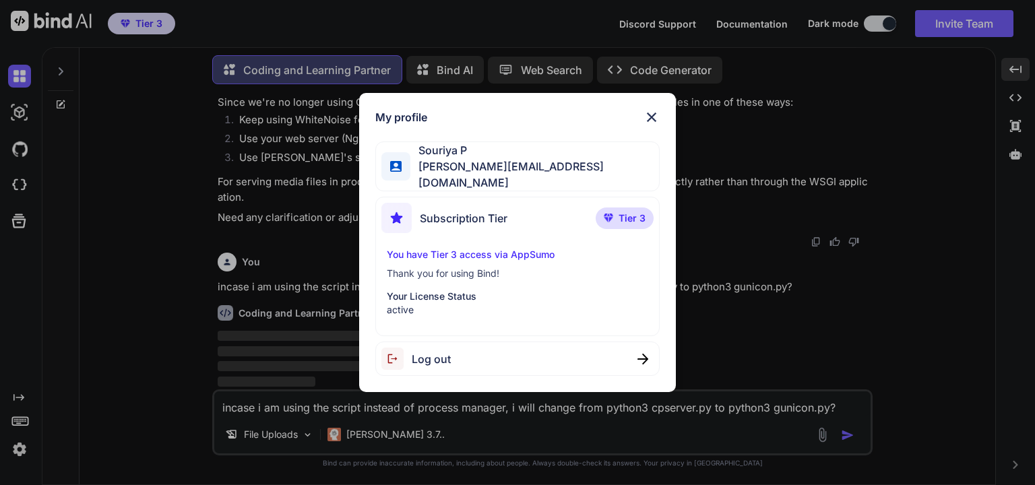
click at [650, 118] on img at bounding box center [651, 117] width 16 height 16
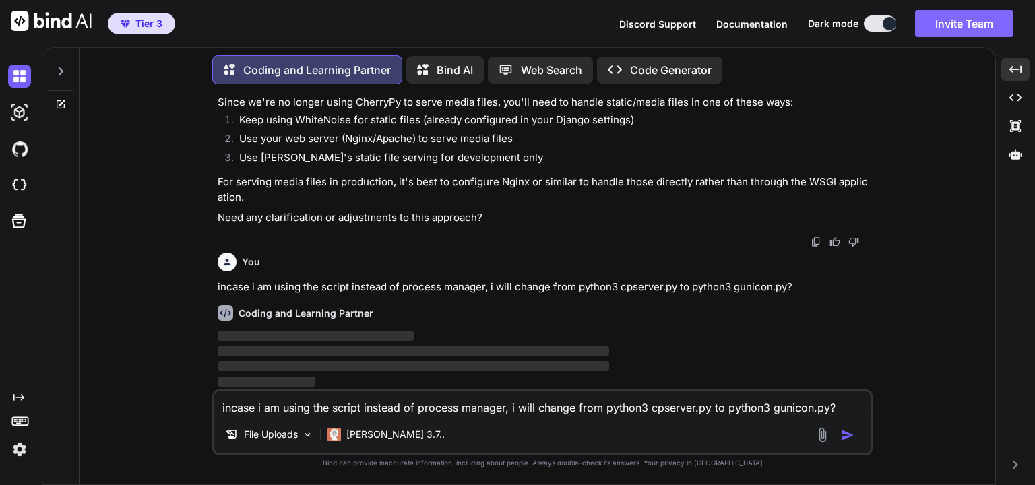
click at [959, 27] on button "Invite Team" at bounding box center [964, 23] width 98 height 27
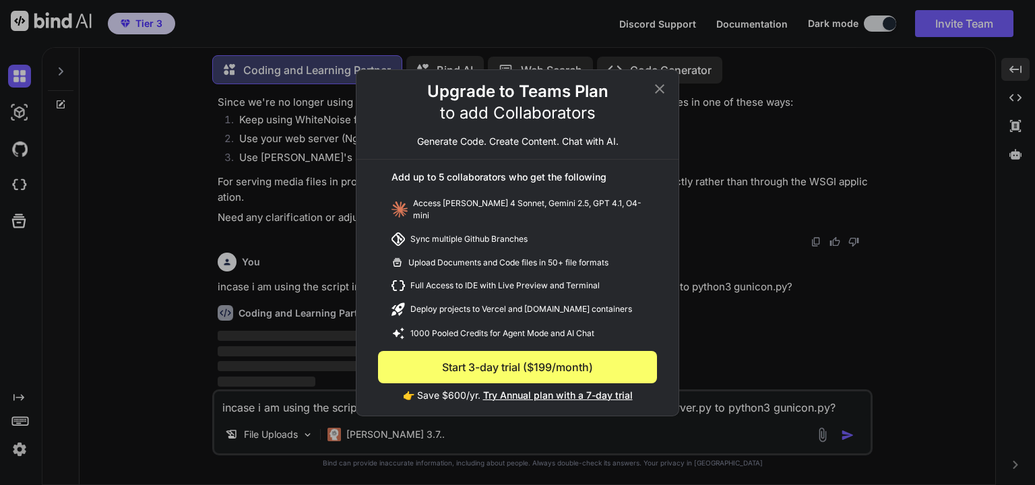
click at [657, 92] on icon at bounding box center [659, 89] width 16 height 16
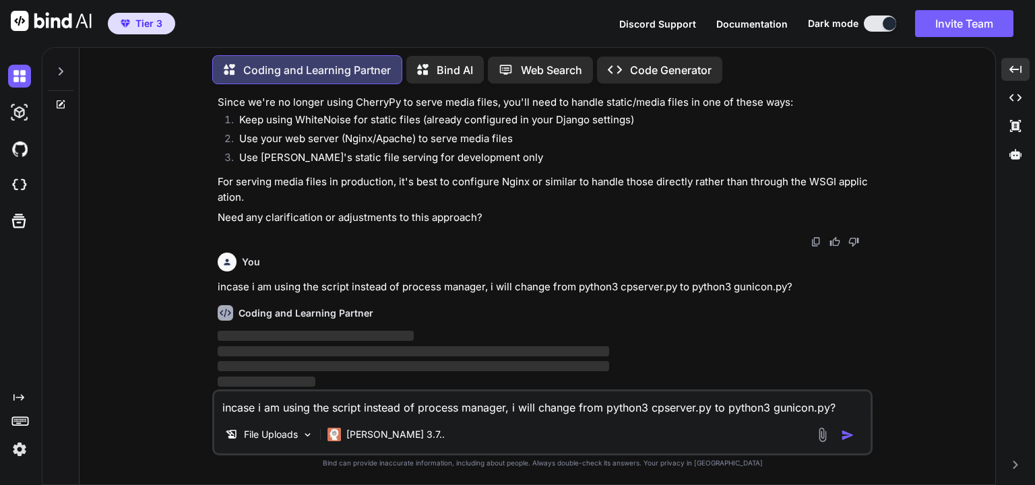
click at [385, 220] on p "Need any clarification or adjustments to this approach?" at bounding box center [544, 217] width 652 height 15
click at [486, 278] on div "You incase i am using the script instead of process manager, i will change from…" at bounding box center [544, 271] width 652 height 48
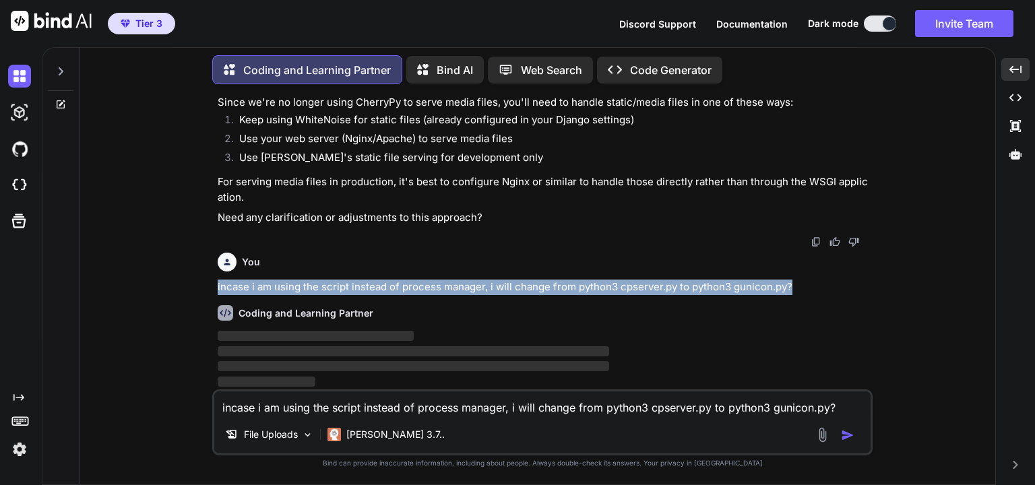
drag, startPoint x: 216, startPoint y: 290, endPoint x: 808, endPoint y: 288, distance: 592.8
click at [808, 288] on div "You Coding and Learning Partner JiJi here, your coding partner! I understand yo…" at bounding box center [543, 242] width 657 height 294
copy p "incase i am using the script instead of process manager, i will change from pyt…"
click at [649, 289] on p "incase i am using the script instead of process manager, i will change from pyt…" at bounding box center [544, 287] width 652 height 15
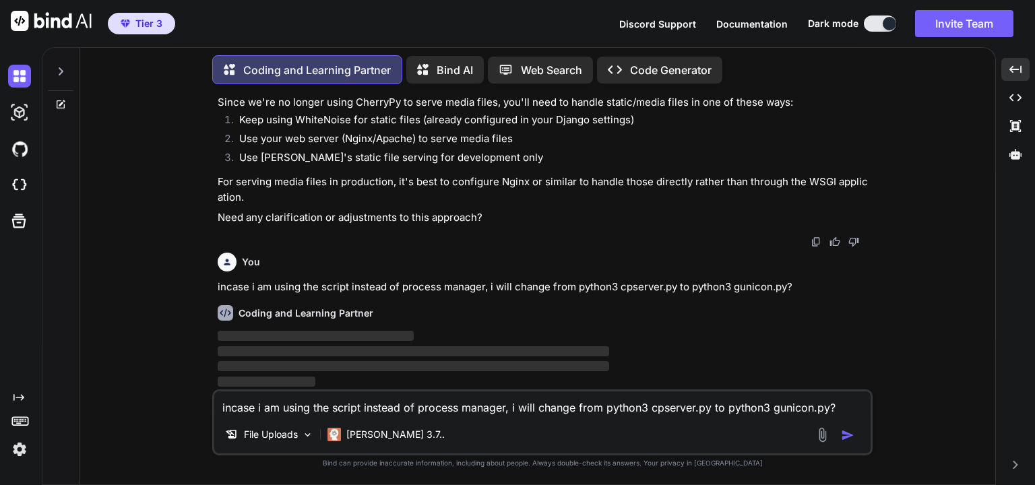
click at [628, 280] on div "You incase i am using the script instead of process manager, i will change from…" at bounding box center [544, 271] width 652 height 48
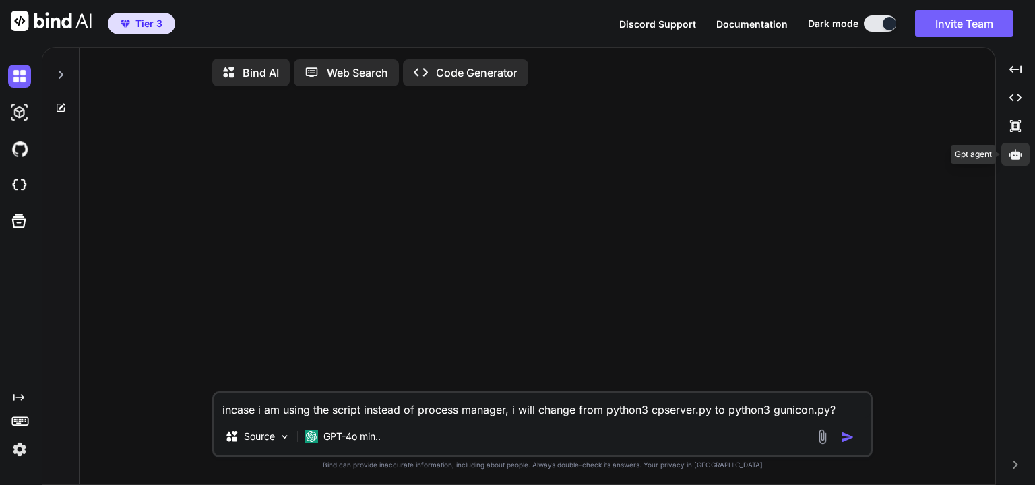
click at [1013, 157] on icon at bounding box center [1015, 154] width 12 height 10
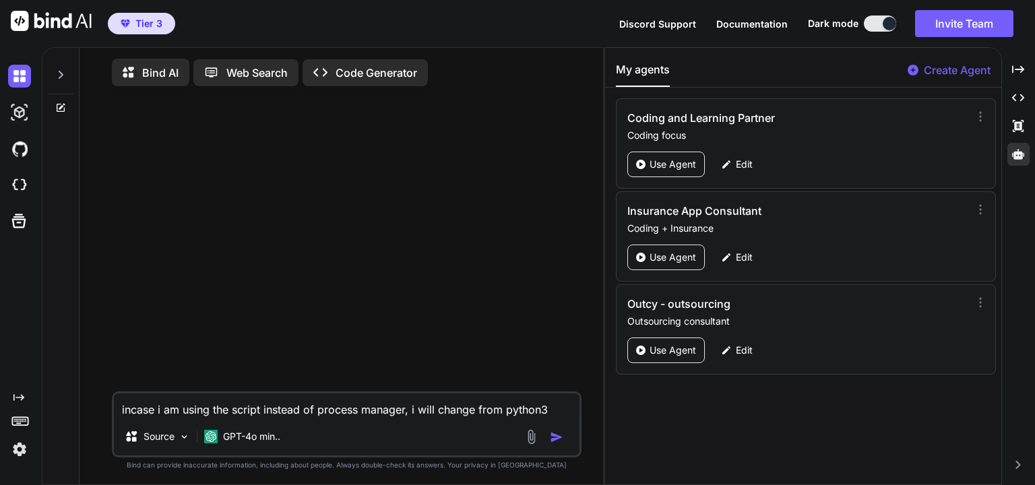
click at [66, 80] on div at bounding box center [61, 71] width 26 height 46
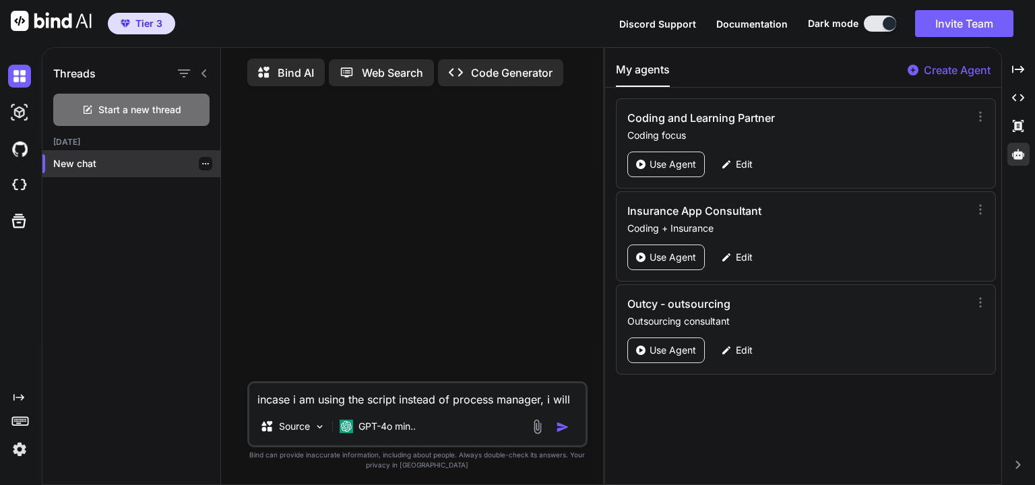
click at [100, 161] on p "New chat" at bounding box center [136, 163] width 167 height 13
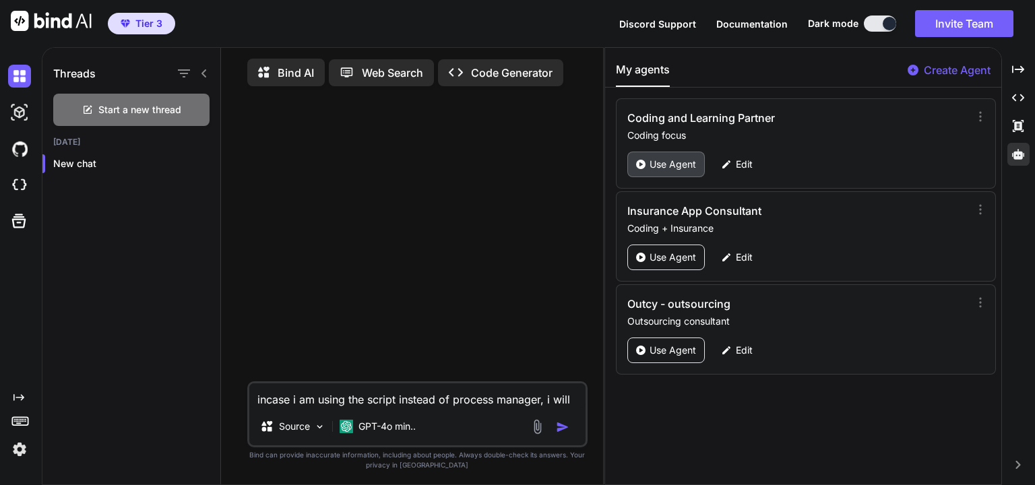
click at [667, 162] on p "Use Agent" at bounding box center [672, 164] width 46 height 13
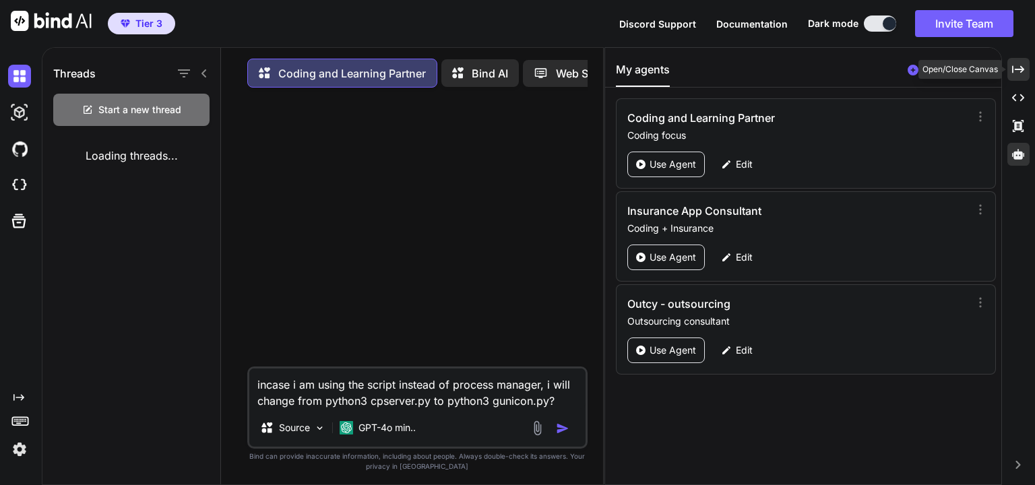
click at [1014, 70] on icon "Created with Pixso." at bounding box center [1018, 69] width 12 height 12
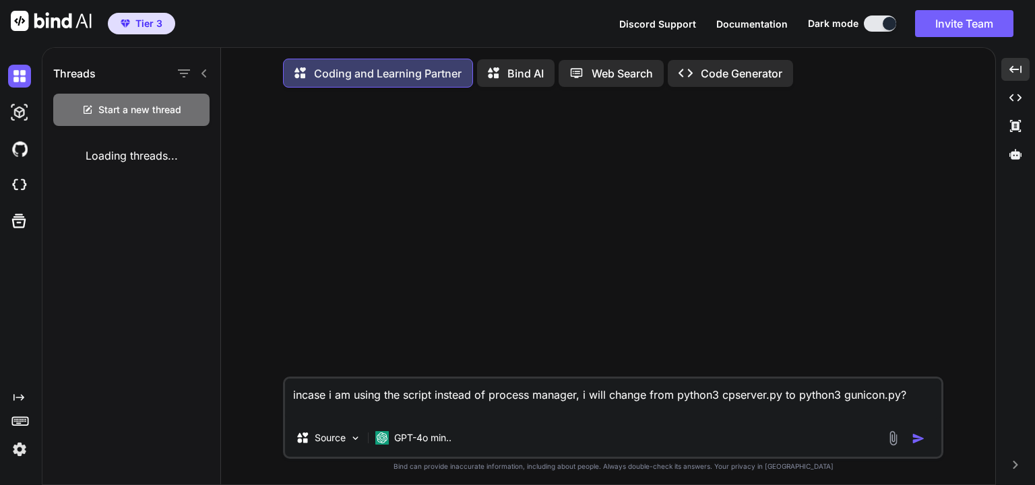
click at [922, 437] on img "button" at bounding box center [917, 438] width 13 height 13
type textarea "x"
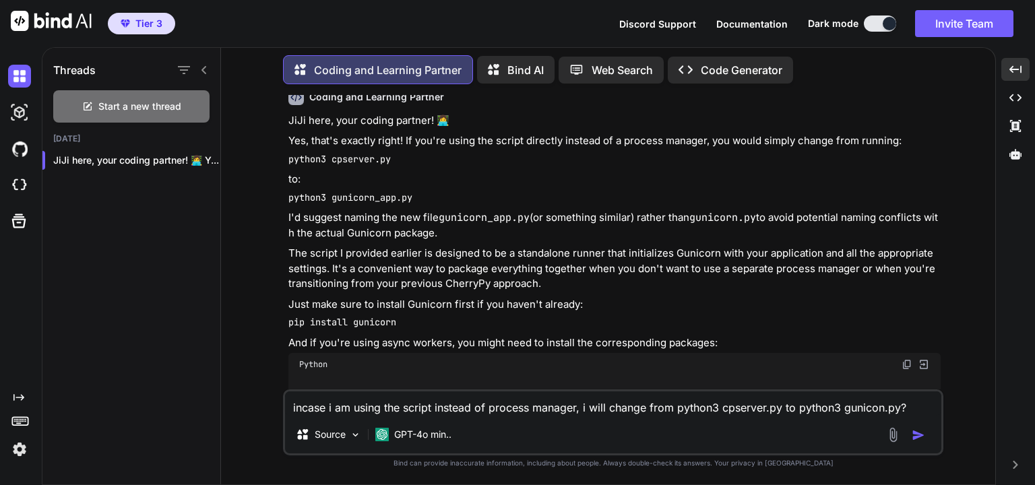
scroll to position [65, 0]
click at [509, 216] on code "gunicorn_app.py" at bounding box center [484, 216] width 91 height 13
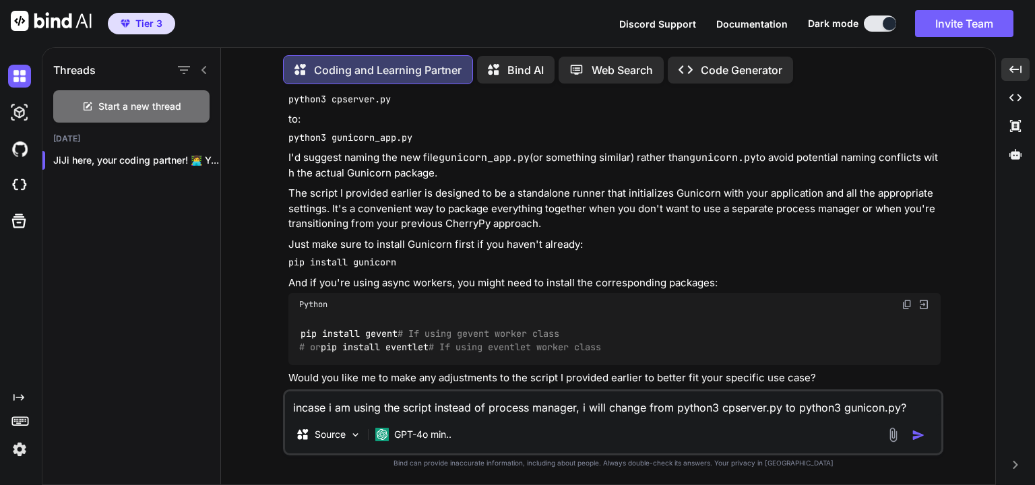
scroll to position [154, 0]
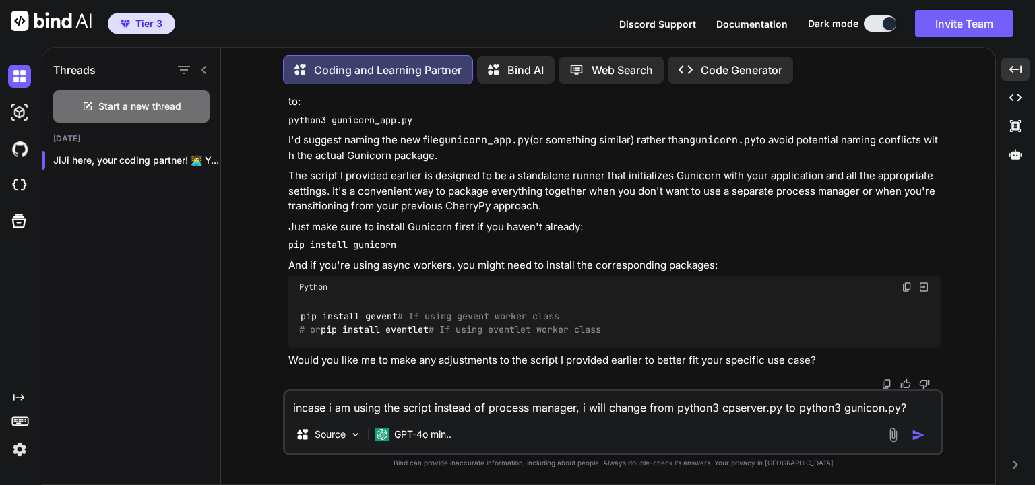
click at [601, 220] on p "Just make sure to install Gunicorn first if you haven't already:" at bounding box center [614, 227] width 652 height 15
click at [435, 409] on textarea "incase i am using the script instead of process manager, i will change from pyt…" at bounding box center [613, 403] width 656 height 24
click at [453, 438] on div "GPT-4o min.." at bounding box center [413, 434] width 87 height 27
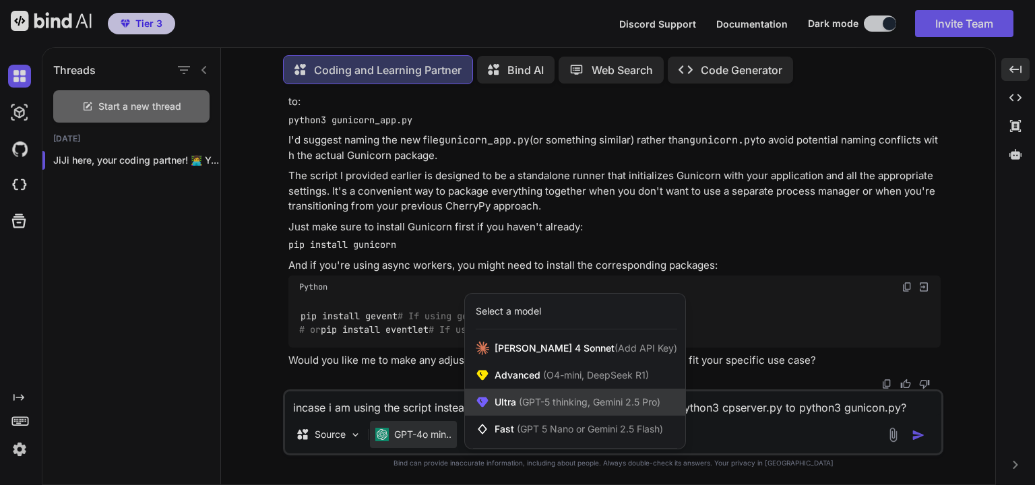
click at [540, 402] on span "(GPT-5 thinking, Gemini 2.5 Pro)" at bounding box center [588, 401] width 144 height 11
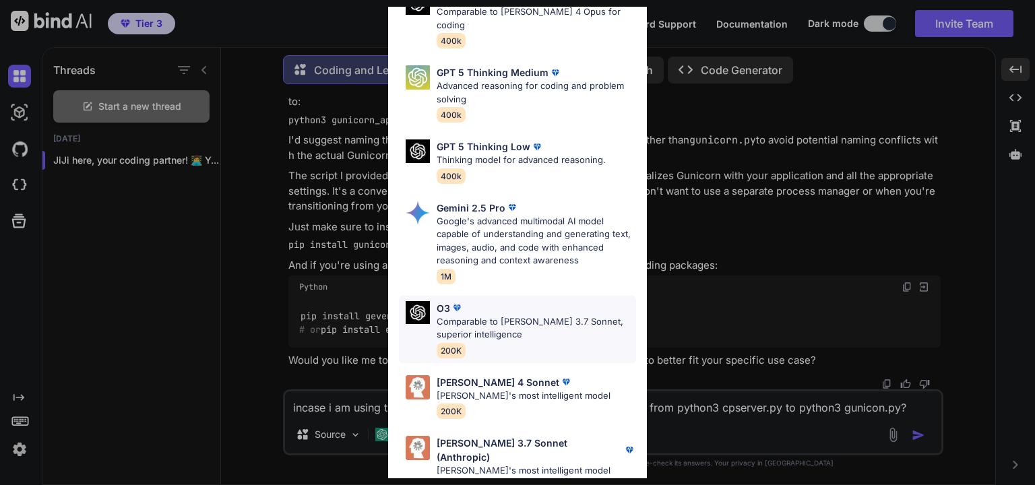
scroll to position [146, 0]
click at [500, 435] on p "[PERSON_NAME] 3.7 Sonnet (Anthropic)" at bounding box center [529, 449] width 186 height 28
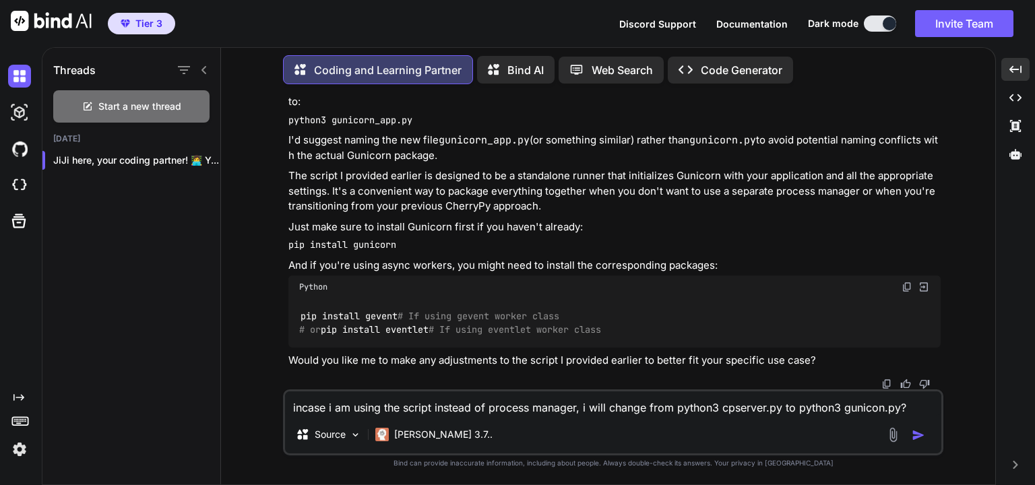
click at [430, 410] on textarea "incase i am using the script instead of process manager, i will change from pyt…" at bounding box center [613, 403] width 656 height 24
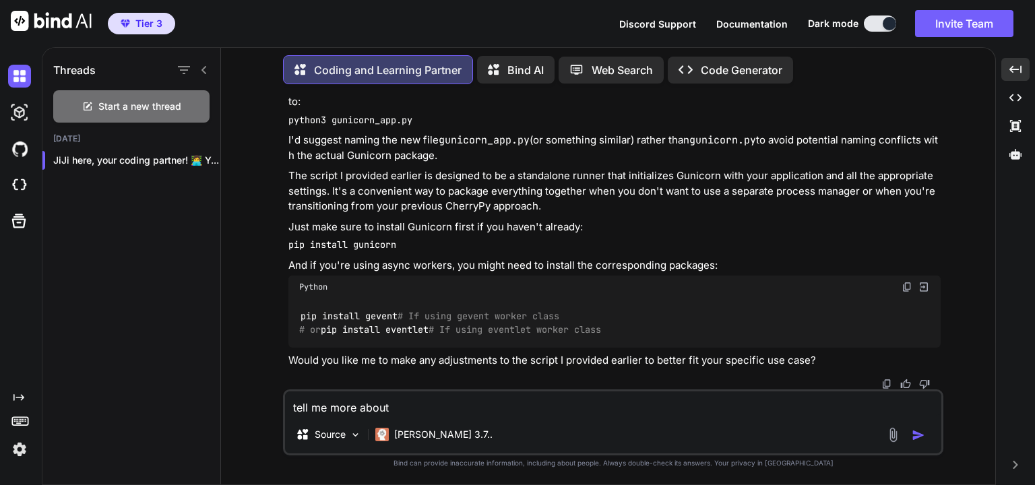
paste textarea "worker_class"
click at [531, 408] on textarea "tell me more about worker_class" at bounding box center [613, 403] width 656 height 24
paste textarea "sync"
click at [562, 415] on textarea "tell me more about worker_class sync," at bounding box center [613, 403] width 656 height 24
paste textarea "gevent"
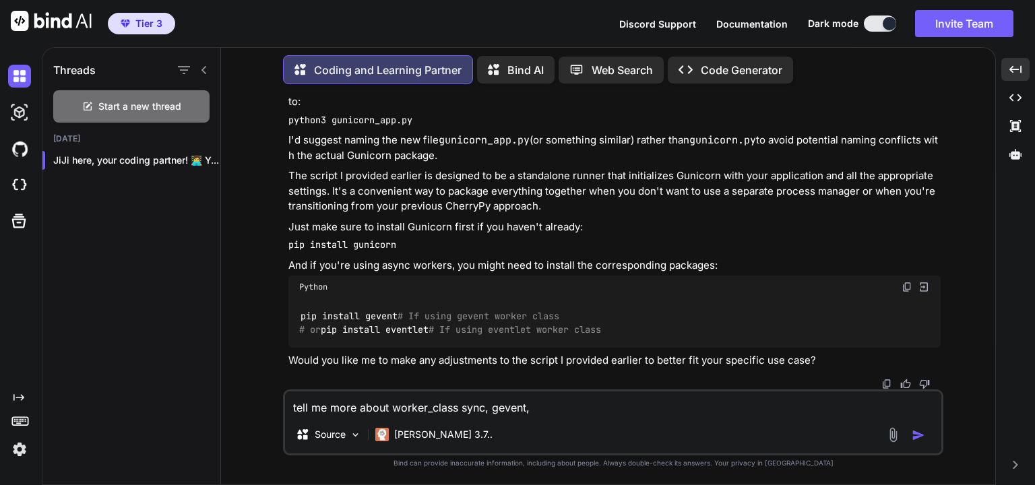
click at [563, 412] on textarea "tell me more about worker_class sync, gevent," at bounding box center [613, 403] width 656 height 24
paste textarea "eventlet"
type textarea "tell me more about worker_class sync, gevent, eventlet"
click at [912, 436] on img "button" at bounding box center [917, 434] width 13 height 13
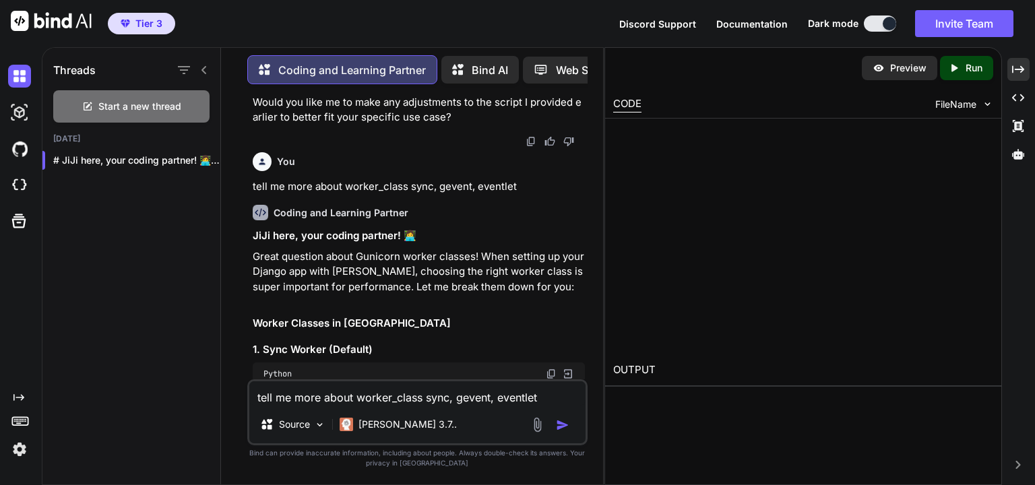
scroll to position [597, 0]
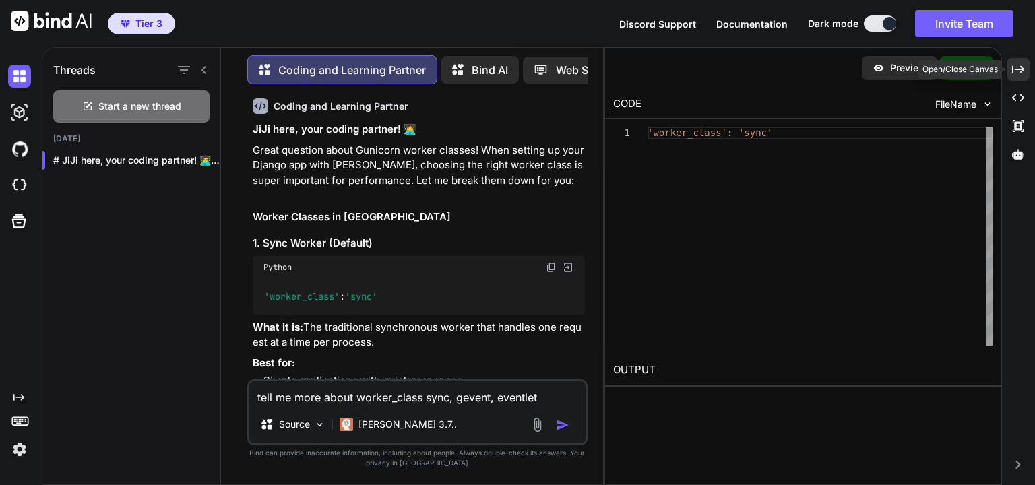
click at [1018, 70] on icon "Created with Pixso." at bounding box center [1018, 69] width 12 height 12
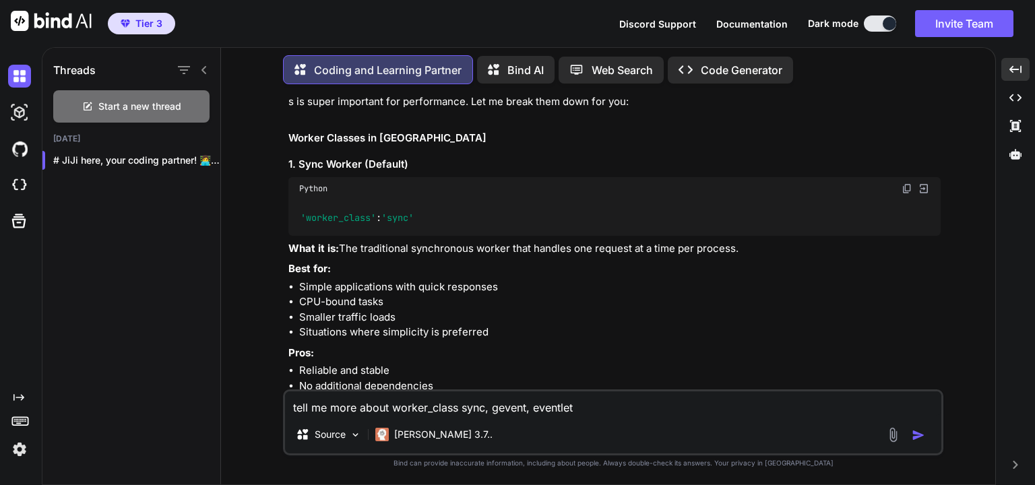
scroll to position [555, 0]
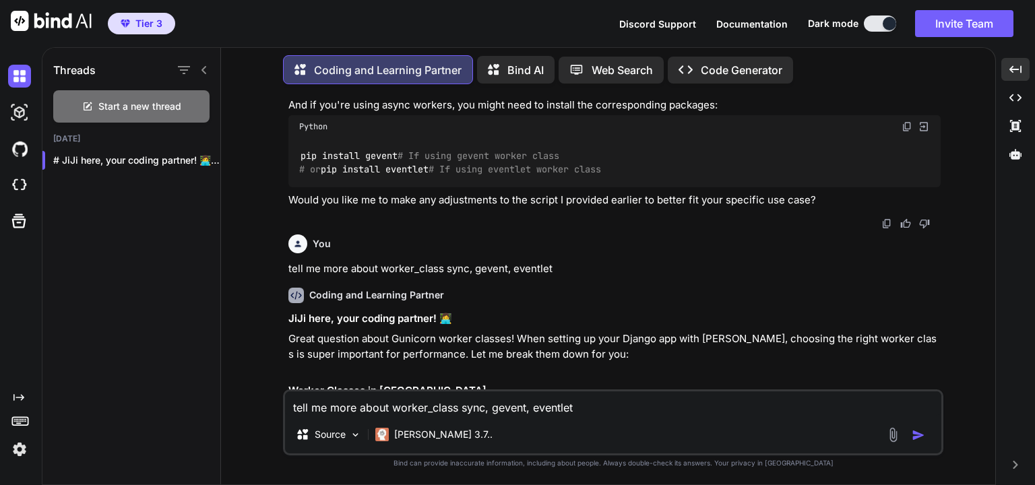
scroll to position [237, 0]
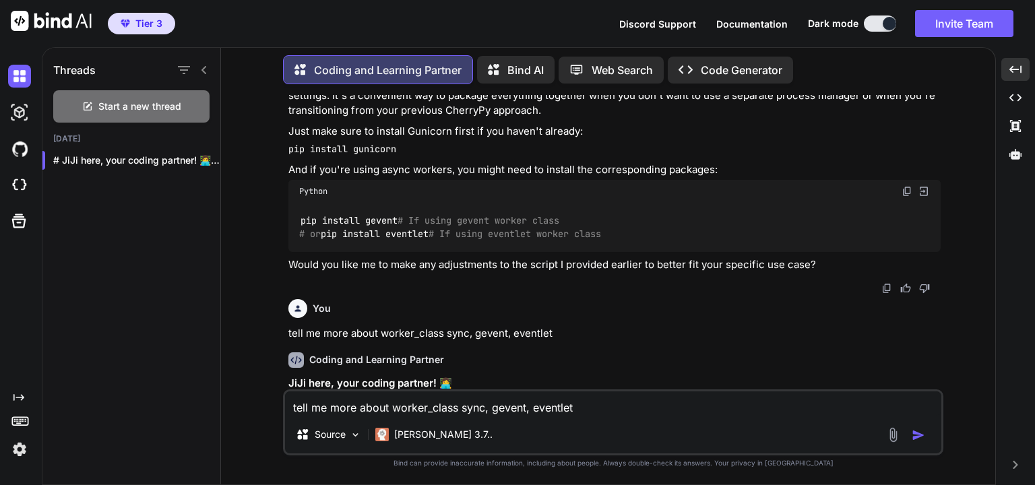
click at [379, 219] on code "pip install gevent # If using gevent worker class # or pip install eventlet # I…" at bounding box center [450, 228] width 302 height 28
copy code "gevent"
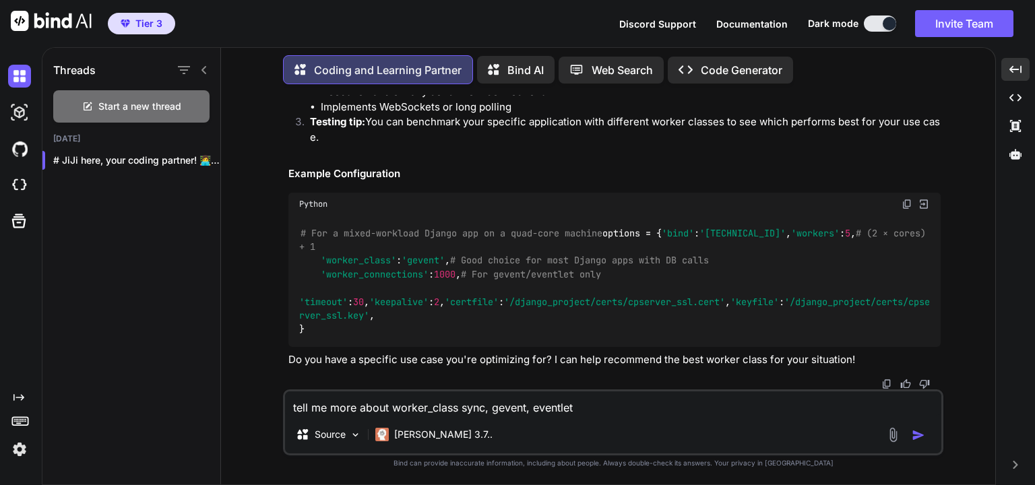
scroll to position [1789, 0]
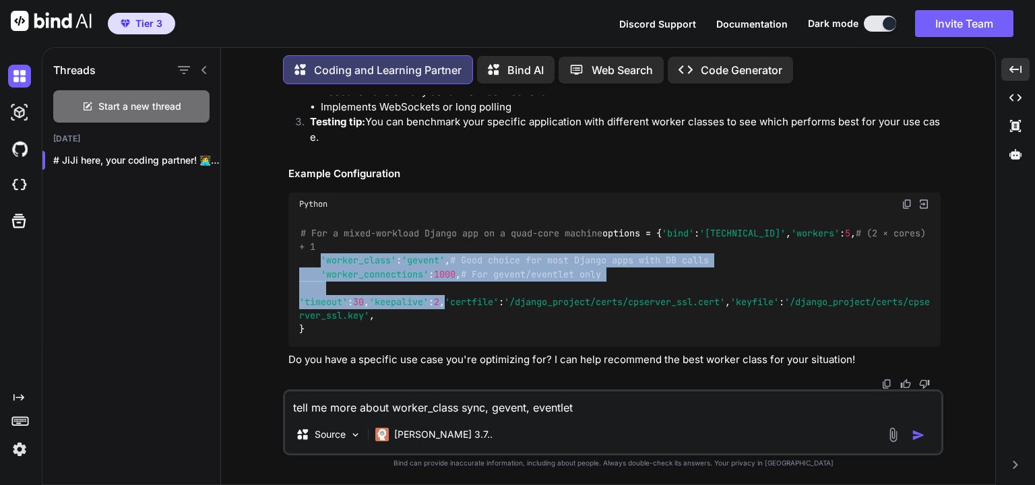
drag, startPoint x: 322, startPoint y: 248, endPoint x: 406, endPoint y: 289, distance: 93.7
click at [406, 289] on div "# For a mixed-workload Django app on a quad-core machine options = { 'bind' : '…" at bounding box center [614, 281] width 652 height 131
copy code "'worker_class' : 'gevent' , # Good choice for most Django apps with DB calls 'w…"
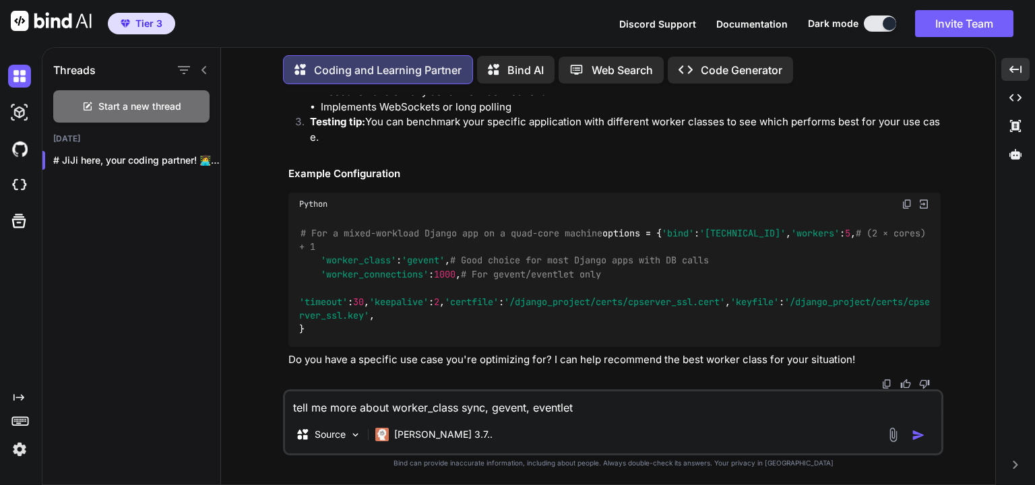
click at [509, 410] on textarea "tell me more about worker_class sync, gevent, eventlet" at bounding box center [613, 403] width 656 height 24
paste textarea "'reload': False, # Set to True for development"
type textarea "tell me more about 'reload': False, # Set to True for development and why it sh…"
click at [917, 434] on img "button" at bounding box center [917, 434] width 13 height 13
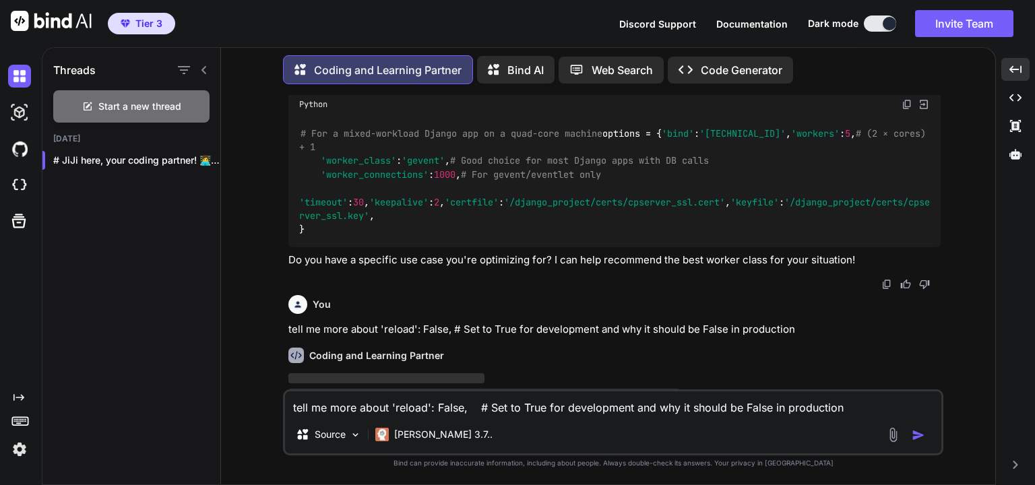
scroll to position [1932, 0]
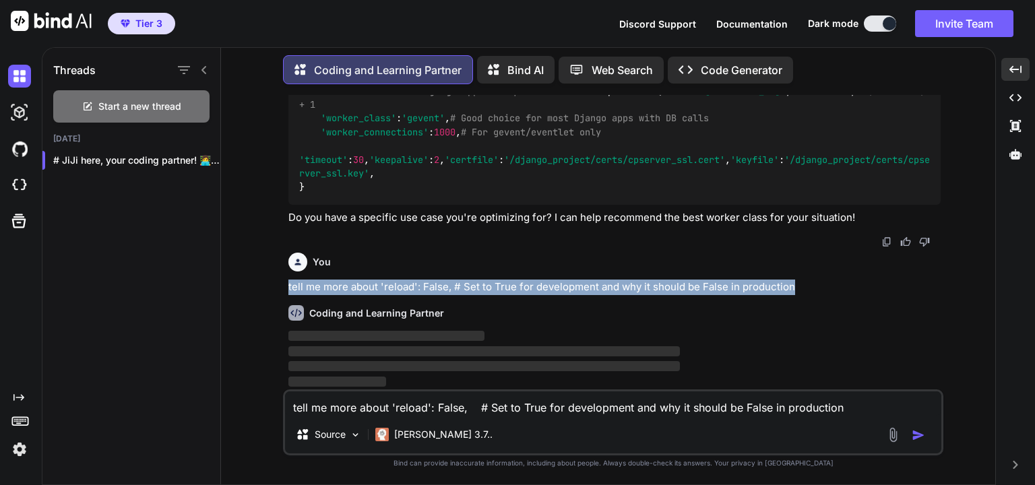
drag, startPoint x: 286, startPoint y: 288, endPoint x: 793, endPoint y: 288, distance: 506.6
click at [793, 288] on div "You incase i am using the script instead of process manager, i will change from…" at bounding box center [614, 242] width 657 height 294
copy p "tell me more about 'reload': False, # Set to True for development and why it sh…"
click at [619, 291] on p "tell me more about 'reload': False, # Set to True for development and why it sh…" at bounding box center [614, 287] width 652 height 15
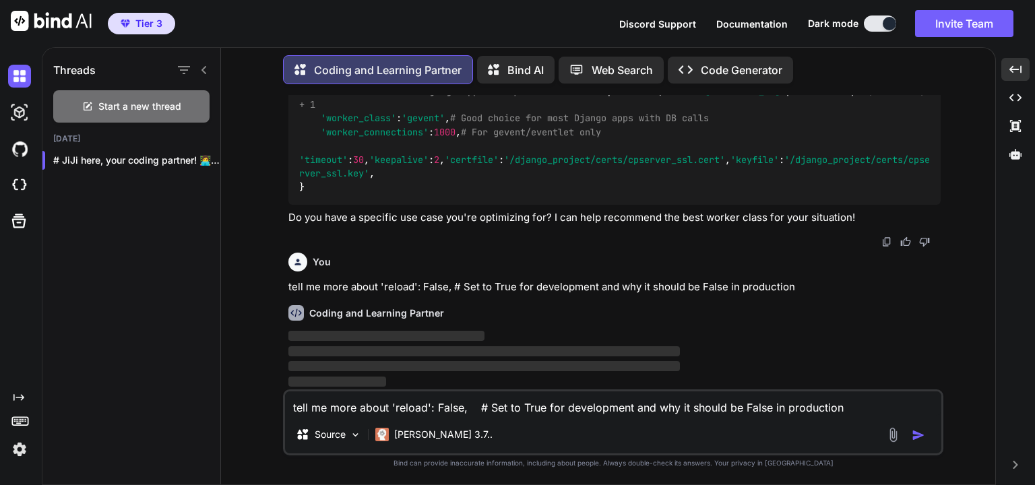
click at [597, 288] on p "tell me more about 'reload': False, # Set to True for development and why it sh…" at bounding box center [614, 287] width 652 height 15
click at [563, 340] on p "‌" at bounding box center [614, 336] width 652 height 15
click at [418, 365] on span "‌" at bounding box center [483, 366] width 391 height 10
click at [483, 327] on div "Coding and Learning Partner ‌ ‌ ‌ ‌" at bounding box center [614, 341] width 652 height 95
click at [371, 412] on textarea "tell me more about 'reload': False, # Set to True for development and why it sh…" at bounding box center [613, 403] width 656 height 24
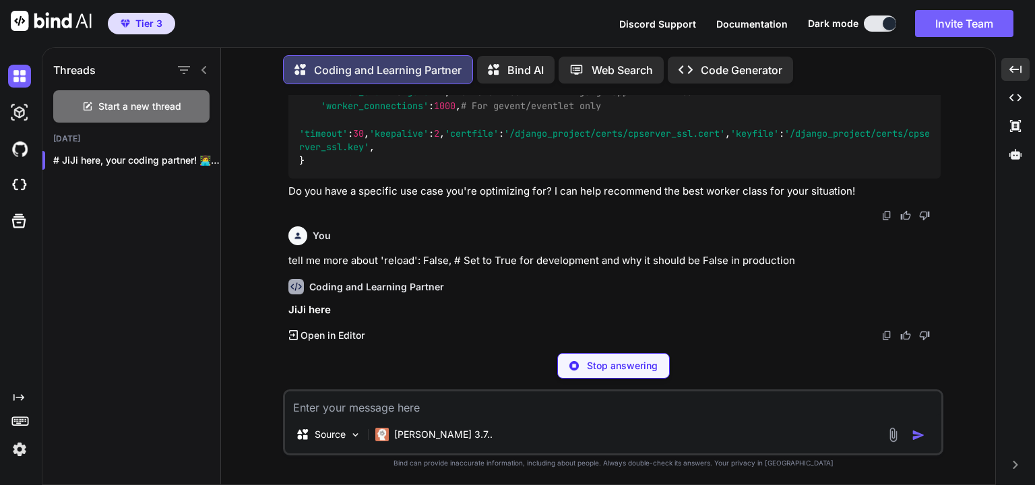
paste textarea "tell me more about 'reload': False, # Set to True for development and why it sh…"
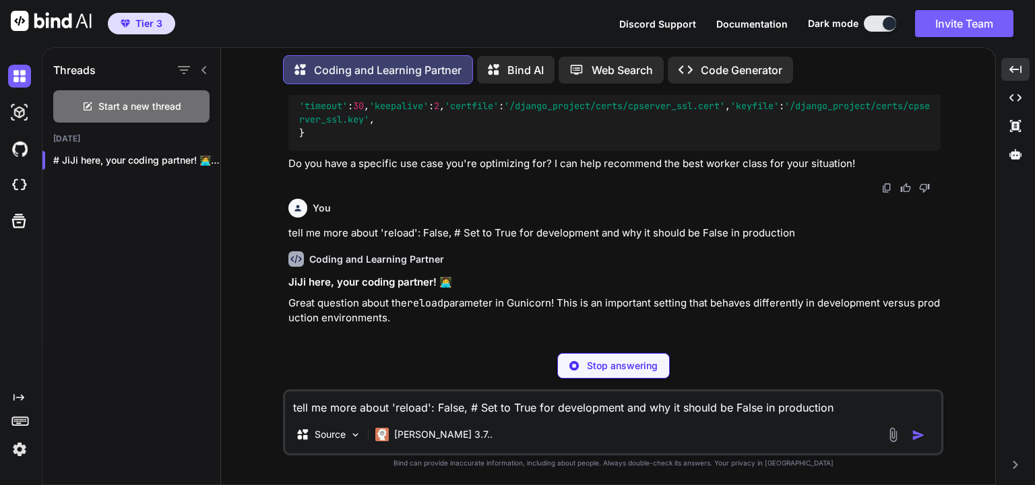
drag, startPoint x: 846, startPoint y: 408, endPoint x: 747, endPoint y: 408, distance: 99.0
click at [747, 408] on textarea "tell me more about 'reload': False, # Set to True for development and why it sh…" at bounding box center [613, 403] width 656 height 24
type textarea "tell me more about 'reload': False, # Set to True for development and why it sh…"
click at [614, 369] on p "Stop answering" at bounding box center [622, 365] width 71 height 13
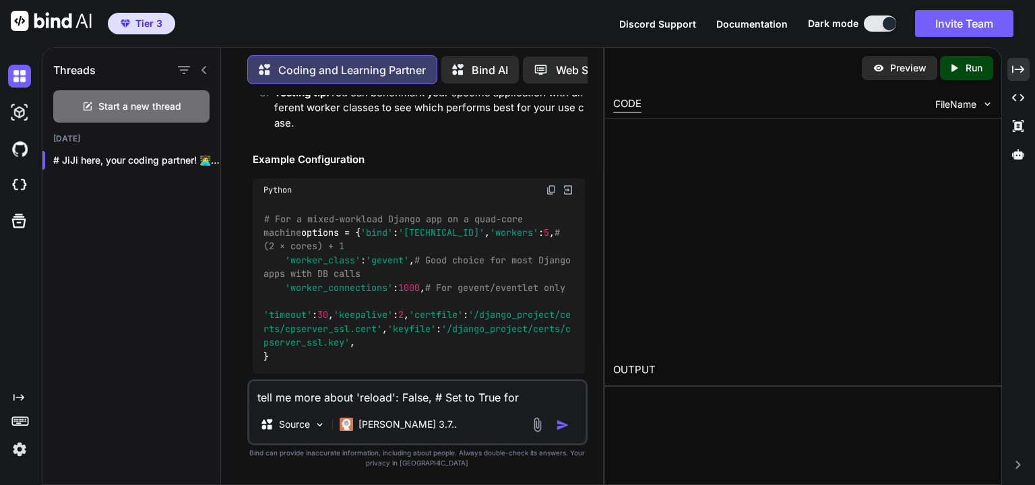
scroll to position [2113, 0]
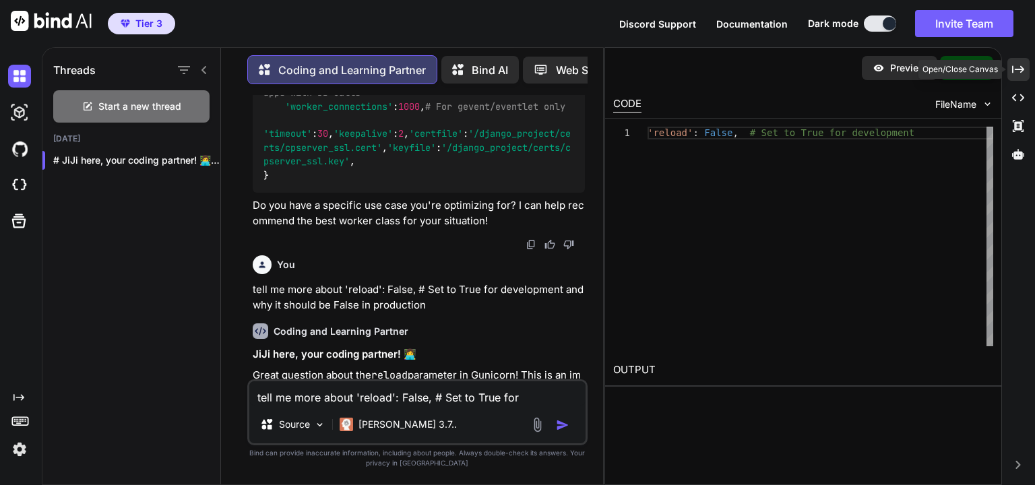
click at [1016, 70] on icon "Created with Pixso." at bounding box center [1018, 69] width 12 height 12
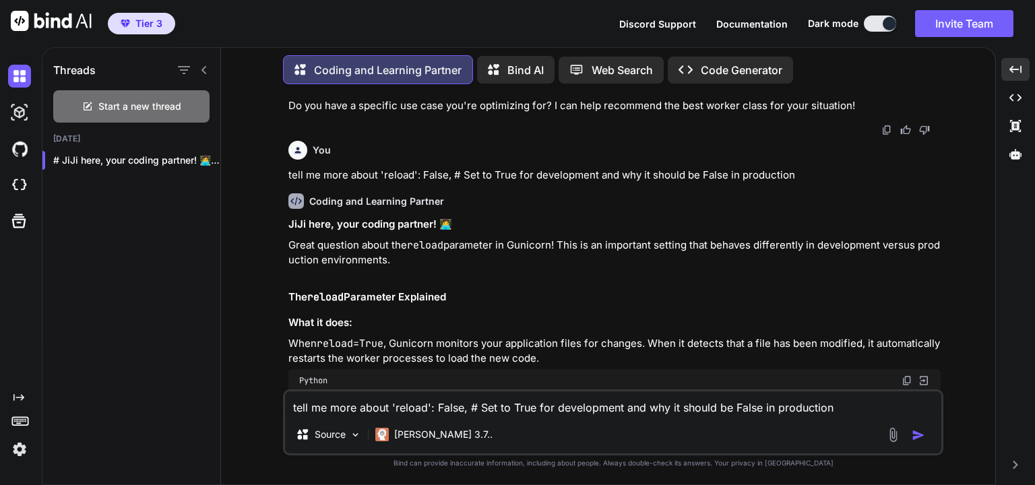
scroll to position [1920, 0]
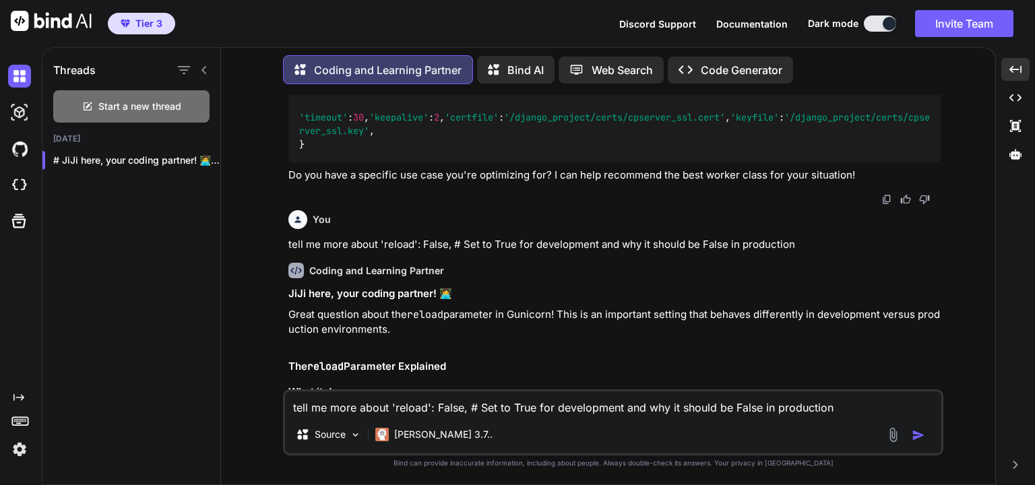
drag, startPoint x: 846, startPoint y: 406, endPoint x: 288, endPoint y: 407, distance: 557.7
click at [288, 407] on textarea "tell me more about 'reload': False, # Set to True for development and why it sh…" at bounding box center [613, 403] width 656 height 24
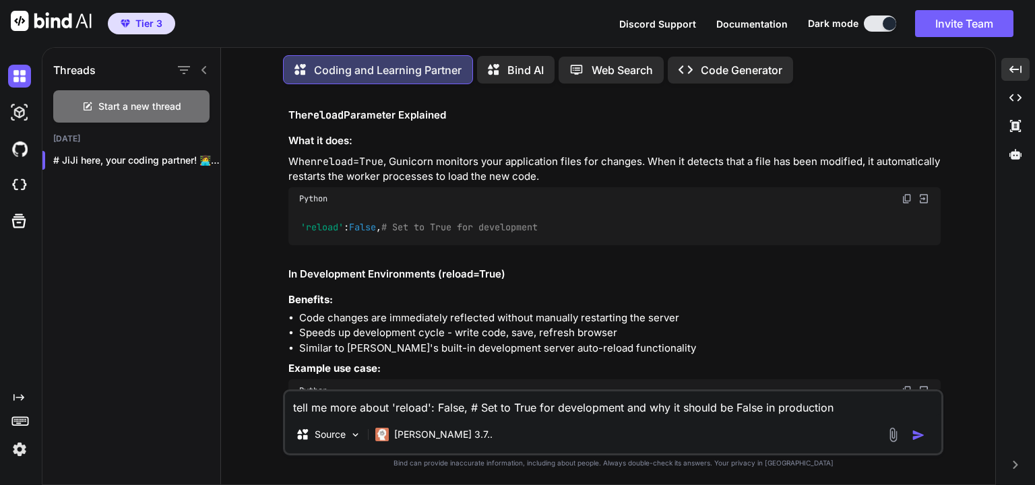
scroll to position [2179, 0]
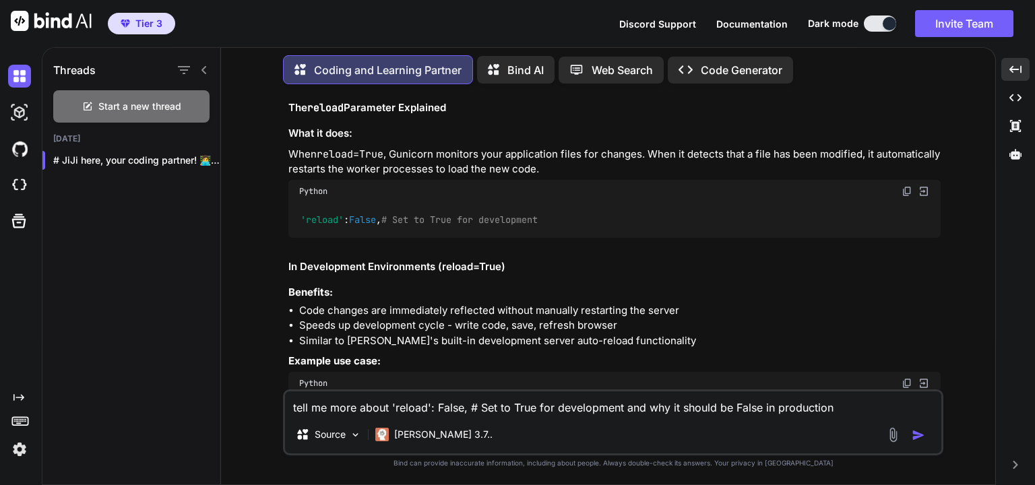
click at [520, 178] on div "JiJi here, your coding partner! 👩‍💻 Great question about the reload parameter i…" at bounding box center [614, 298] width 652 height 541
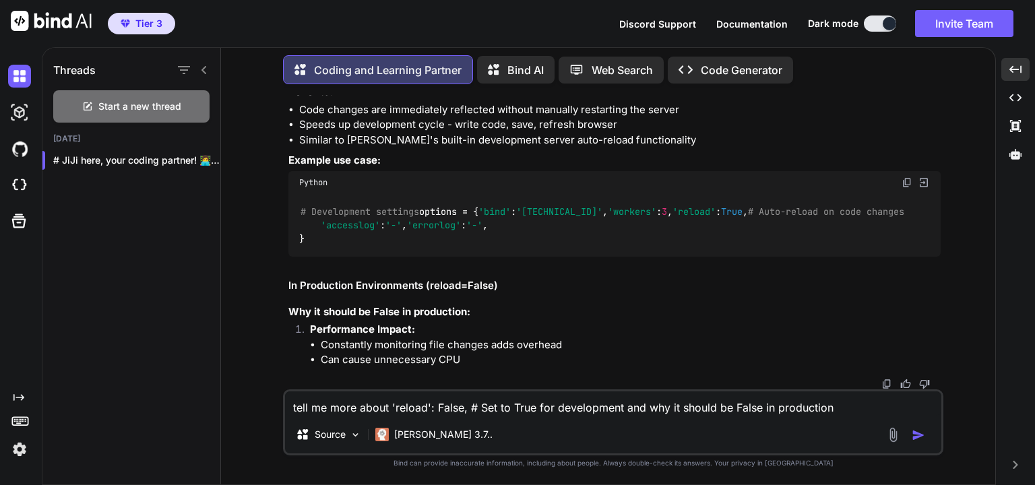
scroll to position [2502, 0]
click at [474, 353] on li "Can cause unnecessary CPU" at bounding box center [631, 359] width 620 height 15
click at [475, 353] on li "Constantly monitoring file changes adds overhead" at bounding box center [631, 344] width 620 height 15
click at [476, 356] on li "Can cause unnecessary CPU" at bounding box center [631, 359] width 620 height 15
click at [478, 358] on li "Can cause unnecessary CPU" at bounding box center [631, 359] width 620 height 15
